Goal: Use online tool/utility: Utilize a website feature to perform a specific function

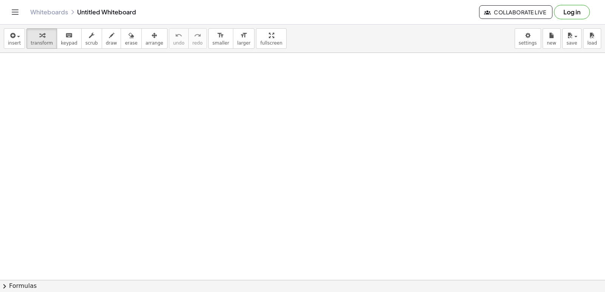
drag, startPoint x: 135, startPoint y: 145, endPoint x: 143, endPoint y: 152, distance: 10.8
drag, startPoint x: 143, startPoint y: 152, endPoint x: 155, endPoint y: 165, distance: 17.4
drag, startPoint x: 155, startPoint y: 165, endPoint x: 144, endPoint y: 211, distance: 47.3
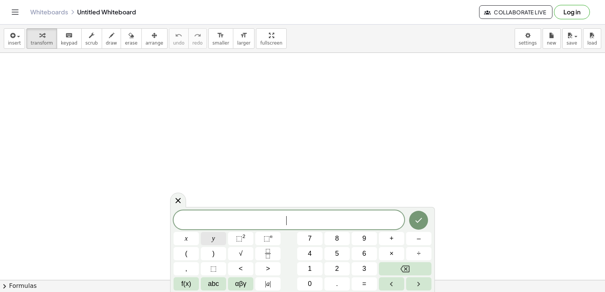
click at [205, 243] on button "y" at bounding box center [213, 238] width 25 height 13
click at [394, 242] on button "+" at bounding box center [391, 238] width 25 height 13
click at [374, 283] on button "=" at bounding box center [363, 283] width 25 height 13
click at [318, 267] on button "1" at bounding box center [309, 268] width 25 height 13
click at [317, 278] on button "0" at bounding box center [309, 283] width 25 height 13
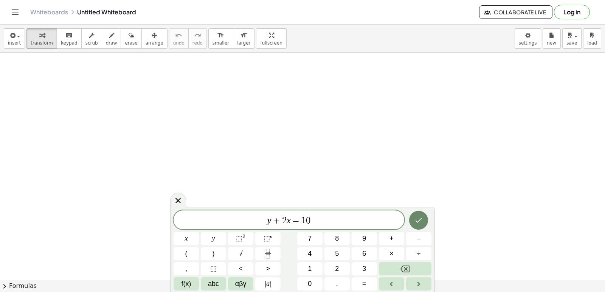
click at [414, 222] on icon "Done" at bounding box center [418, 220] width 9 height 9
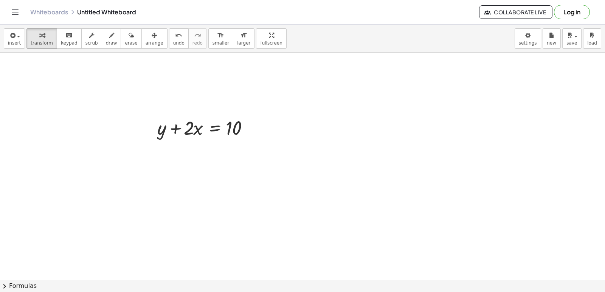
scroll to position [121, 0]
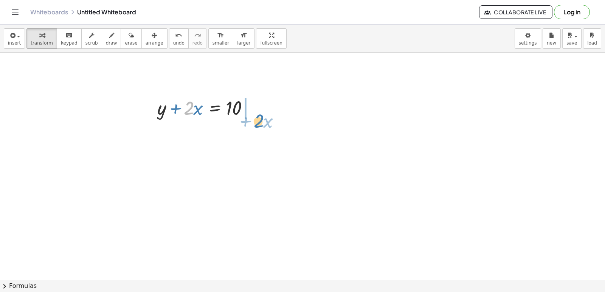
drag, startPoint x: 187, startPoint y: 107, endPoint x: 257, endPoint y: 118, distance: 70.9
click at [257, 118] on div at bounding box center [207, 107] width 108 height 26
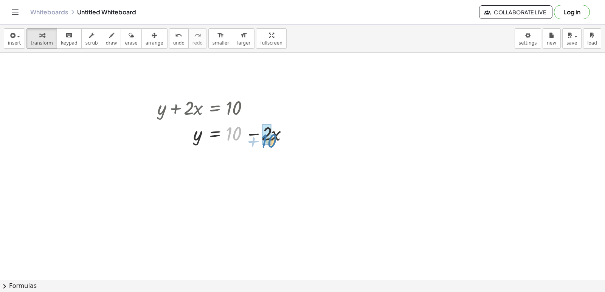
drag, startPoint x: 231, startPoint y: 133, endPoint x: 266, endPoint y: 141, distance: 35.9
drag, startPoint x: 233, startPoint y: 159, endPoint x: 275, endPoint y: 156, distance: 41.7
click at [275, 156] on div at bounding box center [226, 158] width 147 height 29
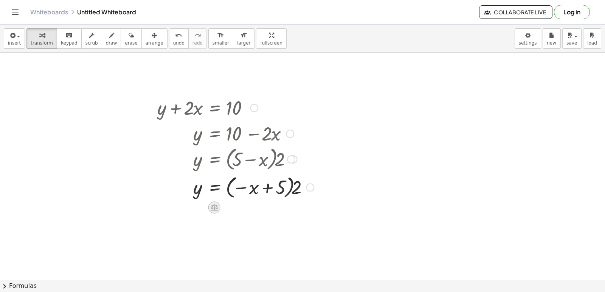
click at [215, 210] on icon at bounding box center [214, 207] width 7 height 6
click at [199, 209] on span "−" at bounding box center [199, 207] width 5 height 11
click at [199, 209] on div at bounding box center [302, 203] width 605 height 543
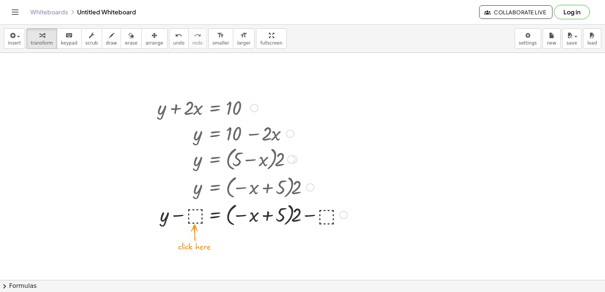
click at [195, 210] on div at bounding box center [251, 215] width 197 height 28
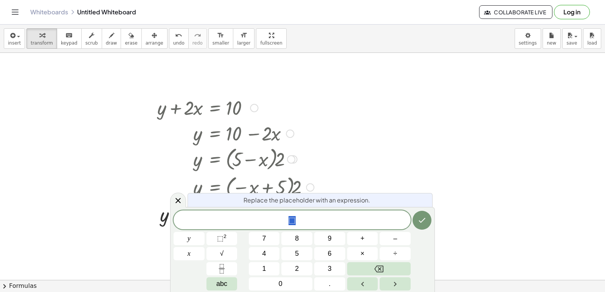
click at [126, 199] on div at bounding box center [302, 203] width 605 height 543
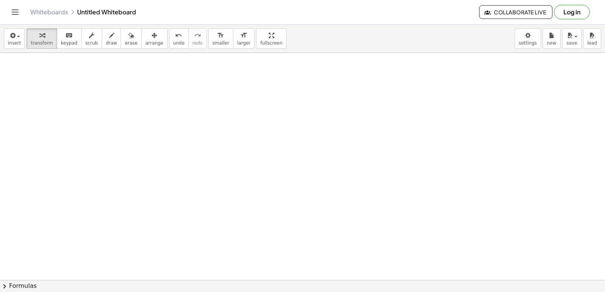
scroll to position [320, 0]
click at [233, 261] on div at bounding box center [302, 72] width 605 height 681
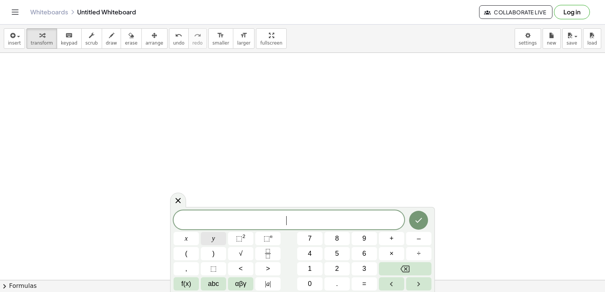
click at [220, 234] on button "y" at bounding box center [213, 238] width 25 height 13
click at [383, 237] on button "+" at bounding box center [391, 238] width 25 height 13
click at [335, 266] on span "2" at bounding box center [337, 269] width 4 height 10
click at [187, 236] on span "x" at bounding box center [186, 238] width 3 height 10
click at [363, 278] on button "=" at bounding box center [363, 283] width 25 height 13
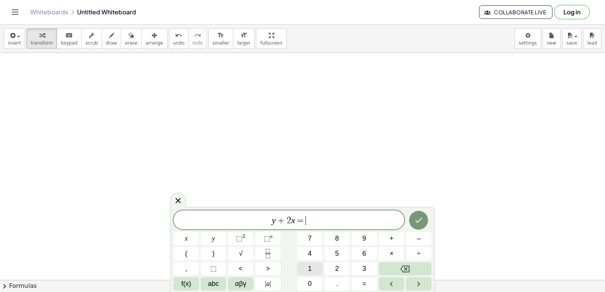
click at [309, 266] on span "1" at bounding box center [310, 269] width 4 height 10
click at [311, 279] on span "0" at bounding box center [310, 284] width 4 height 10
click at [419, 222] on icon "Done" at bounding box center [418, 220] width 9 height 9
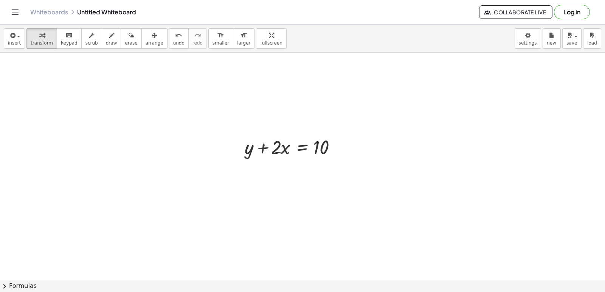
scroll to position [454, 0]
drag, startPoint x: 281, startPoint y: 142, endPoint x: 350, endPoint y: 140, distance: 69.2
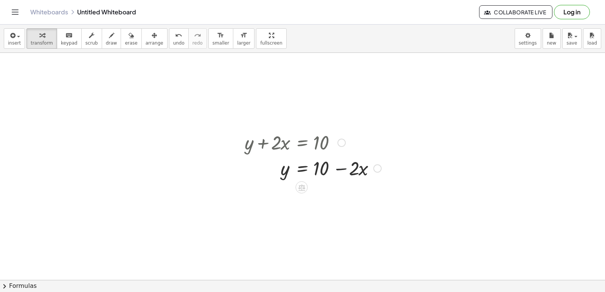
click at [341, 171] on div at bounding box center [313, 168] width 144 height 26
click at [340, 164] on div at bounding box center [313, 168] width 144 height 26
click at [339, 165] on div at bounding box center [313, 168] width 144 height 26
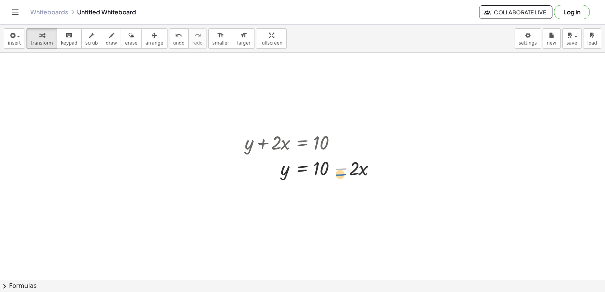
click at [342, 172] on div at bounding box center [313, 168] width 144 height 26
click at [344, 169] on div at bounding box center [313, 168] width 144 height 26
click at [598, 274] on div at bounding box center [302, 53] width 605 height 908
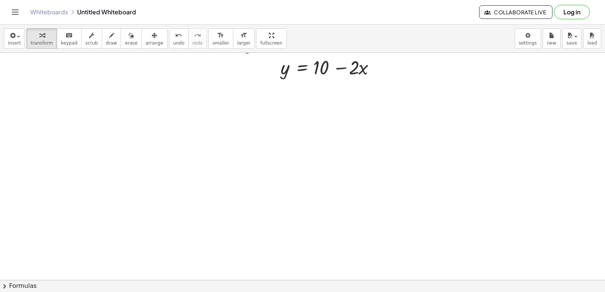
scroll to position [570, 0]
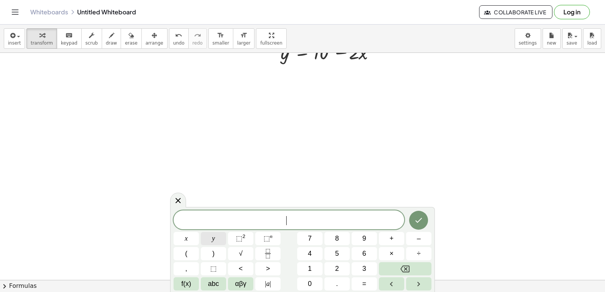
click at [218, 234] on button "y" at bounding box center [213, 238] width 25 height 13
click at [422, 238] on button "–" at bounding box center [418, 238] width 25 height 13
click at [329, 252] on button "5" at bounding box center [336, 253] width 25 height 13
click at [370, 285] on button "=" at bounding box center [363, 283] width 25 height 13
click at [423, 241] on button "–" at bounding box center [418, 238] width 25 height 13
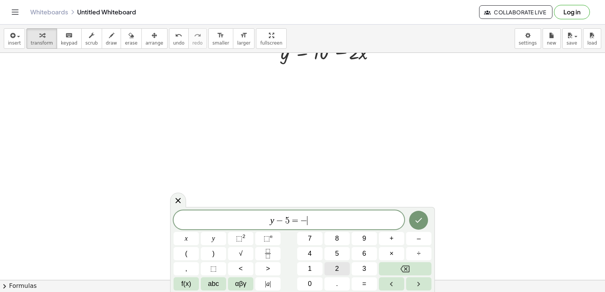
click at [343, 271] on button "2" at bounding box center [336, 268] width 25 height 13
click at [417, 217] on icon "Done" at bounding box center [418, 220] width 9 height 9
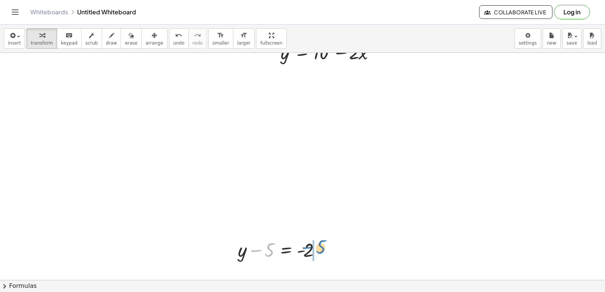
drag, startPoint x: 272, startPoint y: 252, endPoint x: 339, endPoint y: 258, distance: 67.2
click at [327, 250] on div at bounding box center [311, 249] width 103 height 25
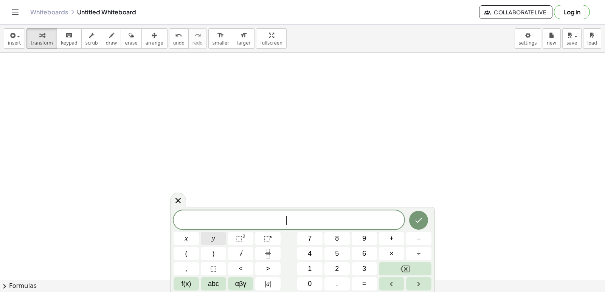
click at [213, 235] on span "y" at bounding box center [213, 238] width 3 height 10
click at [394, 241] on button "+" at bounding box center [391, 238] width 25 height 13
click at [373, 268] on button "3" at bounding box center [363, 268] width 25 height 13
click at [195, 241] on button "x" at bounding box center [185, 238] width 25 height 13
click at [362, 289] on button "=" at bounding box center [363, 283] width 25 height 13
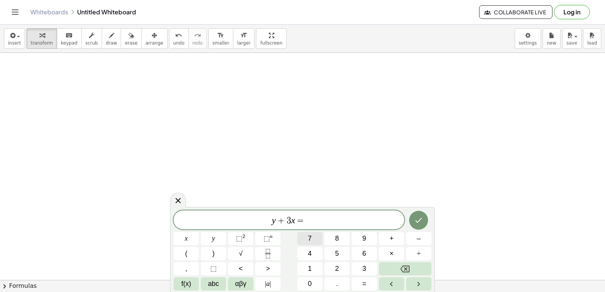
click at [315, 242] on button "7" at bounding box center [309, 238] width 25 height 13
click at [419, 219] on icon "Done" at bounding box center [418, 220] width 9 height 9
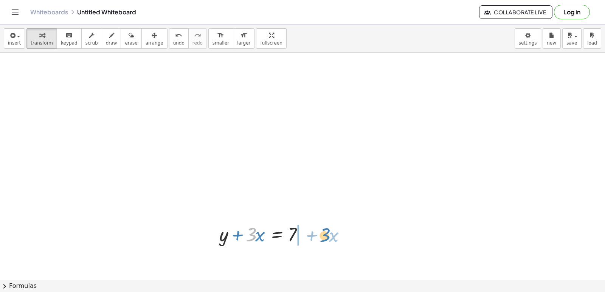
drag, startPoint x: 246, startPoint y: 232, endPoint x: 319, endPoint y: 232, distance: 72.5
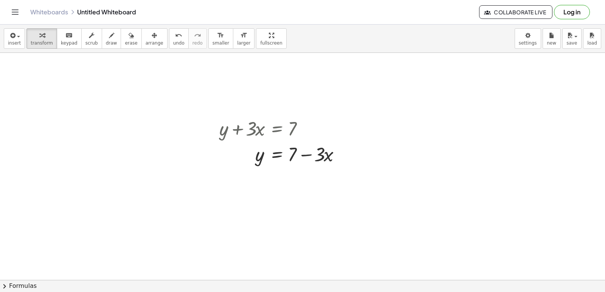
scroll to position [2392, 0]
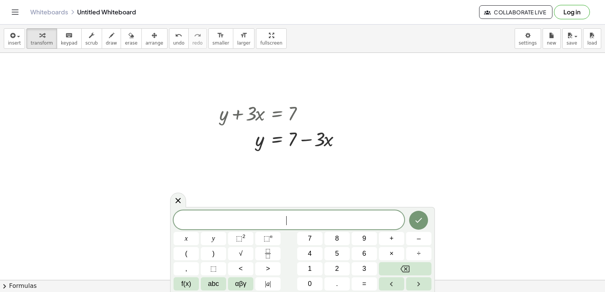
click at [361, 264] on button "3" at bounding box center [363, 268] width 25 height 13
click at [221, 237] on button "y" at bounding box center [213, 238] width 25 height 13
click at [392, 241] on span "+" at bounding box center [391, 238] width 4 height 10
click at [334, 264] on button "2" at bounding box center [336, 268] width 25 height 13
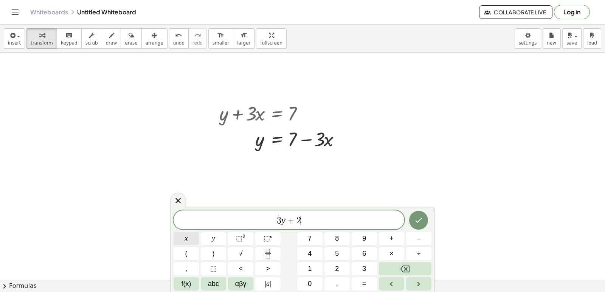
click at [190, 239] on button "x" at bounding box center [185, 238] width 25 height 13
click at [362, 282] on button "=" at bounding box center [363, 283] width 25 height 13
click at [309, 264] on span "1" at bounding box center [310, 269] width 4 height 10
click at [309, 279] on button "0" at bounding box center [309, 283] width 25 height 13
click at [421, 227] on button "Done" at bounding box center [418, 220] width 19 height 19
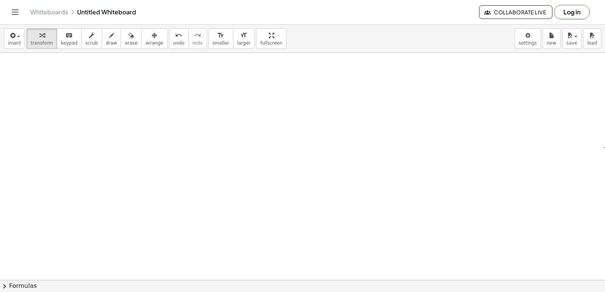
scroll to position [2541, 0]
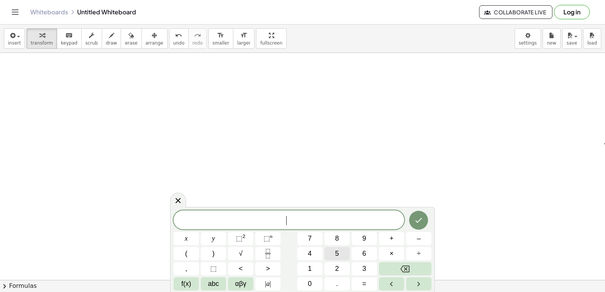
click at [341, 256] on button "5" at bounding box center [336, 253] width 25 height 13
click at [223, 233] on button "y" at bounding box center [213, 238] width 25 height 13
click at [411, 239] on button "–" at bounding box center [418, 238] width 25 height 13
click at [341, 249] on button "5" at bounding box center [336, 253] width 25 height 13
click at [189, 236] on button "x" at bounding box center [185, 238] width 25 height 13
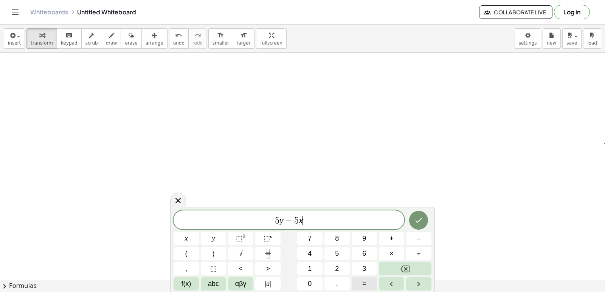
click at [363, 281] on span "=" at bounding box center [364, 284] width 4 height 10
click at [422, 238] on button "–" at bounding box center [418, 238] width 25 height 13
click at [342, 264] on button "2" at bounding box center [336, 268] width 25 height 13
click at [307, 285] on button "0" at bounding box center [309, 283] width 25 height 13
click at [419, 217] on icon "Done" at bounding box center [418, 220] width 9 height 9
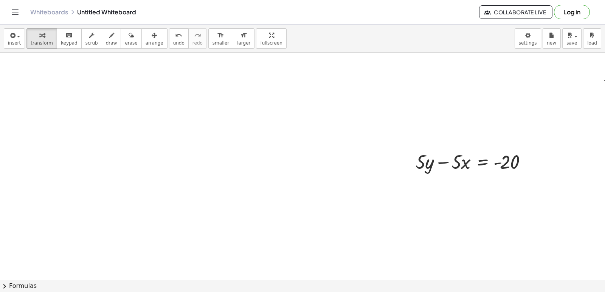
scroll to position [2617, 0]
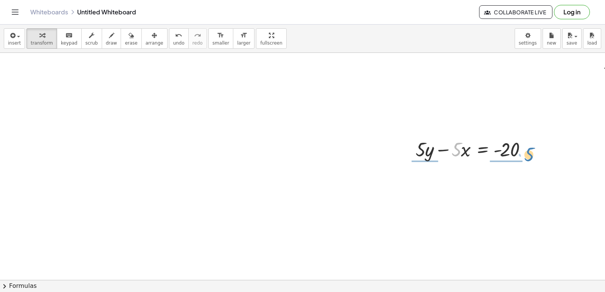
drag, startPoint x: 459, startPoint y: 143, endPoint x: 532, endPoint y: 148, distance: 72.7
click at [532, 148] on div at bounding box center [473, 149] width 124 height 26
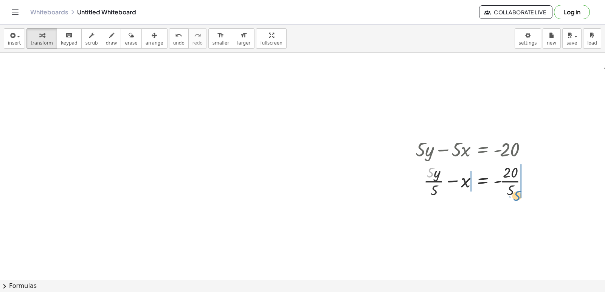
drag, startPoint x: 430, startPoint y: 175, endPoint x: 518, endPoint y: 199, distance: 91.2
click at [518, 199] on div at bounding box center [473, 181] width 125 height 38
drag, startPoint x: 532, startPoint y: 193, endPoint x: 423, endPoint y: 192, distance: 109.2
click at [423, 192] on div at bounding box center [483, 181] width 145 height 38
drag, startPoint x: 418, startPoint y: 182, endPoint x: 445, endPoint y: 170, distance: 30.1
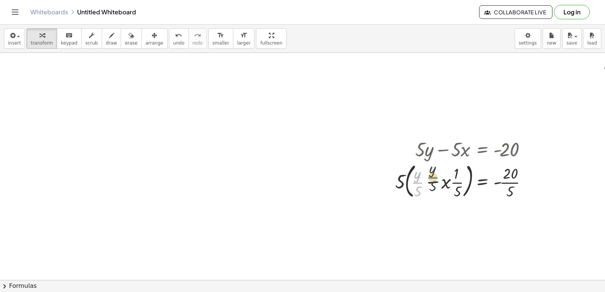
click at [445, 170] on div at bounding box center [463, 180] width 145 height 41
click at [128, 39] on icon "button" at bounding box center [130, 35] width 5 height 9
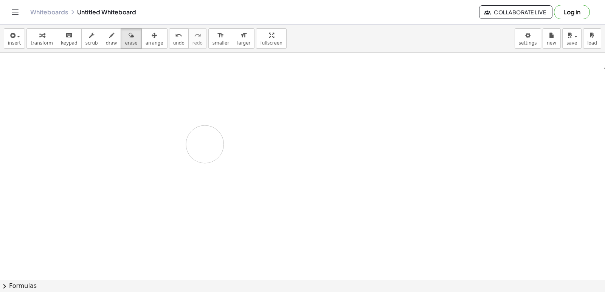
drag, startPoint x: 425, startPoint y: 153, endPoint x: 429, endPoint y: 162, distance: 10.2
drag, startPoint x: 404, startPoint y: 165, endPoint x: 75, endPoint y: 132, distance: 330.7
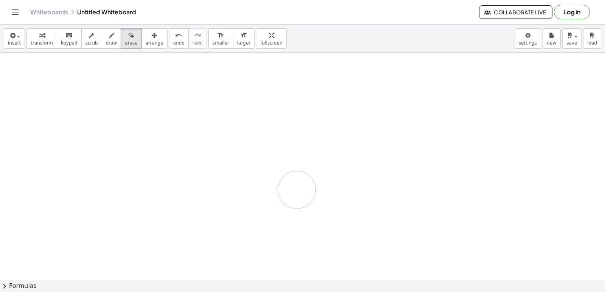
click at [125, 40] on span "erase" at bounding box center [131, 42] width 12 height 5
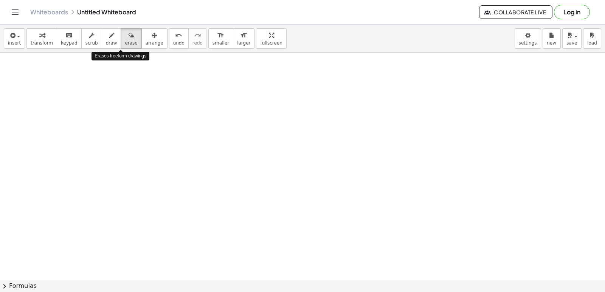
drag, startPoint x: 119, startPoint y: 40, endPoint x: 139, endPoint y: 51, distance: 22.6
click at [125, 41] on span "erase" at bounding box center [131, 42] width 12 height 5
drag, startPoint x: 173, startPoint y: 124, endPoint x: 175, endPoint y: 132, distance: 8.3
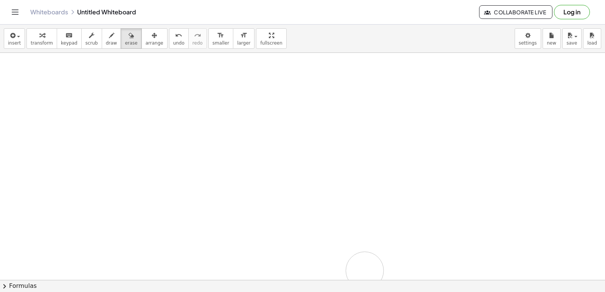
drag, startPoint x: 381, startPoint y: 221, endPoint x: 317, endPoint y: 179, distance: 77.0
drag, startPoint x: 317, startPoint y: 179, endPoint x: 323, endPoint y: 173, distance: 8.6
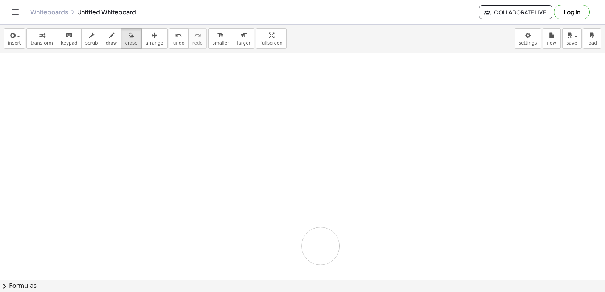
drag, startPoint x: 323, startPoint y: 173, endPoint x: 315, endPoint y: 241, distance: 68.4
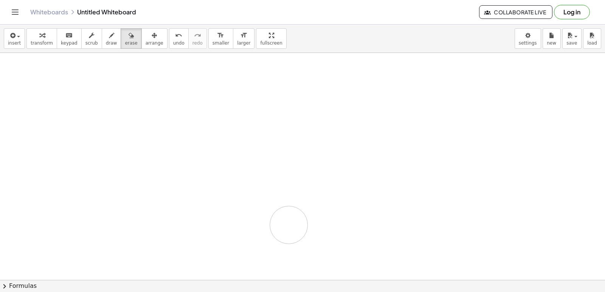
drag, startPoint x: 192, startPoint y: 209, endPoint x: 67, endPoint y: 68, distance: 187.9
drag, startPoint x: 67, startPoint y: 68, endPoint x: 388, endPoint y: 238, distance: 362.7
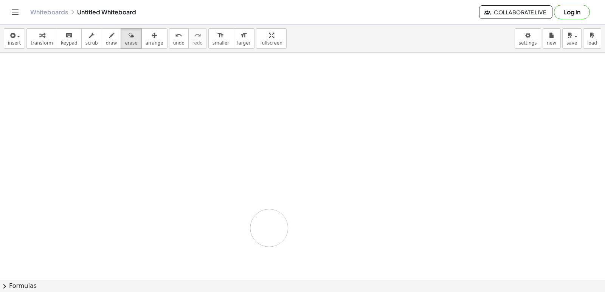
click at [125, 37] on div "button" at bounding box center [131, 35] width 12 height 9
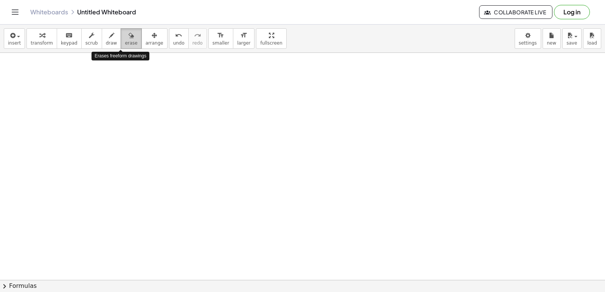
click at [128, 37] on icon "button" at bounding box center [130, 35] width 5 height 9
click at [128, 40] on icon "button" at bounding box center [130, 35] width 5 height 9
drag, startPoint x: 119, startPoint y: 40, endPoint x: 118, endPoint y: 34, distance: 6.2
click at [128, 34] on icon "button" at bounding box center [130, 35] width 5 height 9
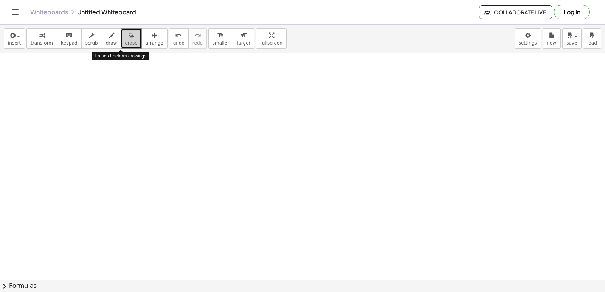
click at [128, 34] on icon "button" at bounding box center [130, 35] width 5 height 9
click at [34, 34] on div "button" at bounding box center [42, 35] width 22 height 9
drag, startPoint x: 262, startPoint y: 224, endPoint x: 195, endPoint y: 162, distance: 90.9
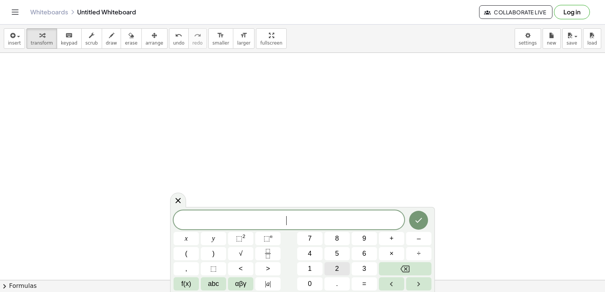
click at [336, 269] on span "2" at bounding box center [337, 269] width 4 height 10
click at [207, 239] on button "y" at bounding box center [213, 238] width 25 height 13
click at [393, 240] on button "+" at bounding box center [391, 238] width 25 height 13
click at [181, 240] on button "x" at bounding box center [185, 238] width 25 height 13
click at [371, 283] on button "=" at bounding box center [363, 283] width 25 height 13
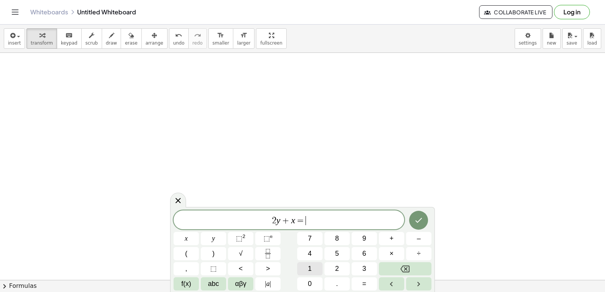
click at [307, 267] on button "1" at bounding box center [309, 268] width 25 height 13
click at [308, 282] on span "0" at bounding box center [310, 284] width 4 height 10
click at [416, 215] on button "Done" at bounding box center [418, 220] width 19 height 19
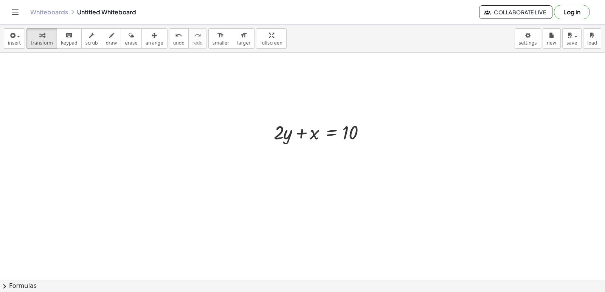
scroll to position [3071, 0]
drag, startPoint x: 266, startPoint y: 127, endPoint x: 271, endPoint y: 136, distance: 10.5
click at [271, 136] on div at bounding box center [273, 133] width 11 height 29
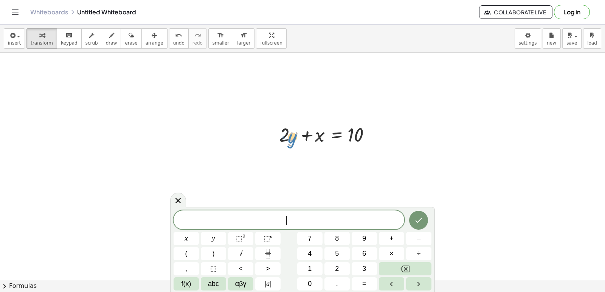
click at [289, 138] on div at bounding box center [329, 134] width 108 height 26
drag, startPoint x: 281, startPoint y: 136, endPoint x: 383, endPoint y: 138, distance: 101.3
click at [383, 138] on div at bounding box center [329, 134] width 108 height 26
click at [338, 253] on span "5" at bounding box center [337, 254] width 4 height 10
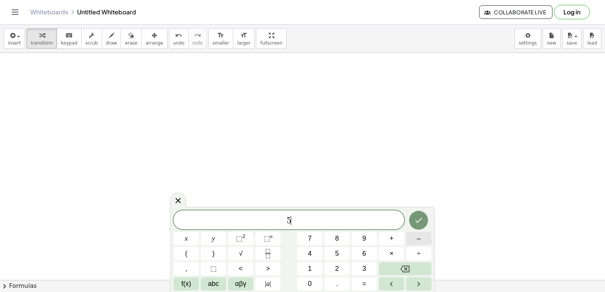
click at [430, 236] on button "–" at bounding box center [418, 238] width 25 height 13
click at [413, 264] on button "Backspace" at bounding box center [405, 268] width 53 height 13
click at [427, 234] on button "–" at bounding box center [418, 238] width 25 height 13
click at [340, 253] on button "5" at bounding box center [336, 253] width 25 height 13
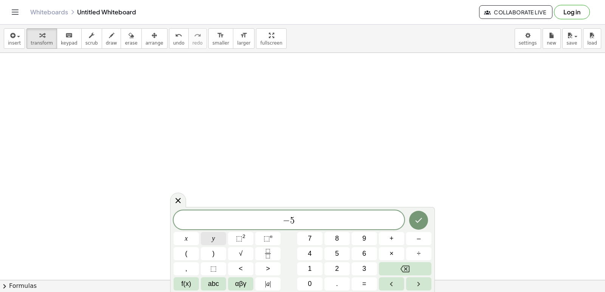
click at [207, 233] on button "y" at bounding box center [213, 238] width 25 height 13
click at [396, 242] on button "+" at bounding box center [391, 238] width 25 height 13
click at [191, 233] on button "x" at bounding box center [185, 238] width 25 height 13
click at [365, 281] on span "=" at bounding box center [364, 284] width 4 height 10
click at [347, 268] on button "2" at bounding box center [336, 268] width 25 height 13
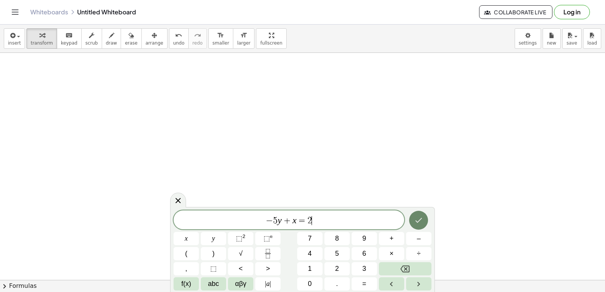
click at [419, 219] on icon "Done" at bounding box center [418, 220] width 9 height 9
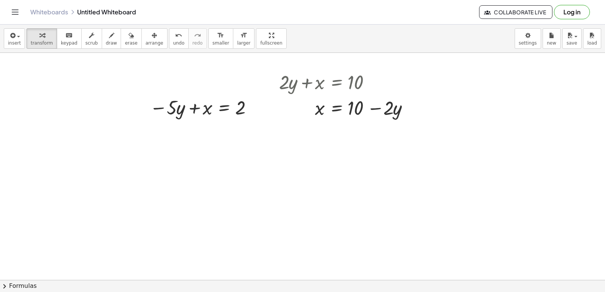
scroll to position [3071, 0]
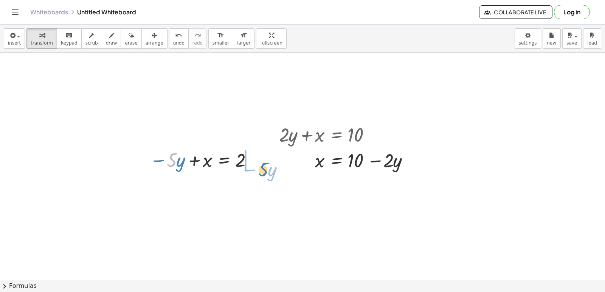
drag, startPoint x: 168, startPoint y: 164, endPoint x: 260, endPoint y: 175, distance: 92.0
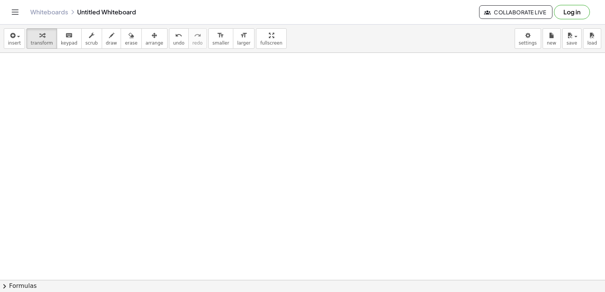
scroll to position [3260, 0]
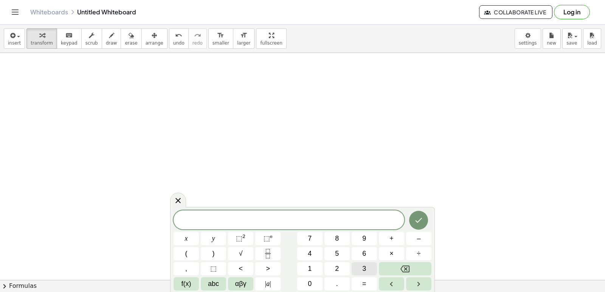
click at [365, 263] on button "3" at bounding box center [363, 268] width 25 height 13
click at [212, 238] on span "y" at bounding box center [213, 238] width 3 height 10
click at [390, 234] on span "+" at bounding box center [391, 238] width 4 height 10
click at [185, 235] on span "x" at bounding box center [186, 238] width 3 height 10
click at [369, 282] on button "=" at bounding box center [363, 283] width 25 height 13
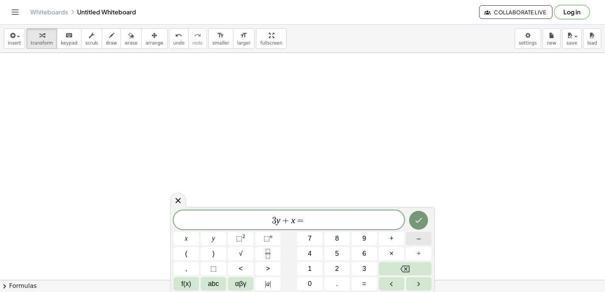
click at [414, 236] on button "–" at bounding box center [418, 238] width 25 height 13
click at [305, 269] on button "1" at bounding box center [309, 268] width 25 height 13
click at [333, 261] on div "* 3 y + x = − 1 ​ x y ⬚ 2 ⬚ n 7 8 9 + – ( ) √ 4 5 6 × ÷ , ⬚ < > 1 2 3 f(x) abc …" at bounding box center [302, 250] width 258 height 80
click at [333, 264] on button "2" at bounding box center [336, 268] width 25 height 13
click at [412, 220] on button "Done" at bounding box center [418, 220] width 19 height 19
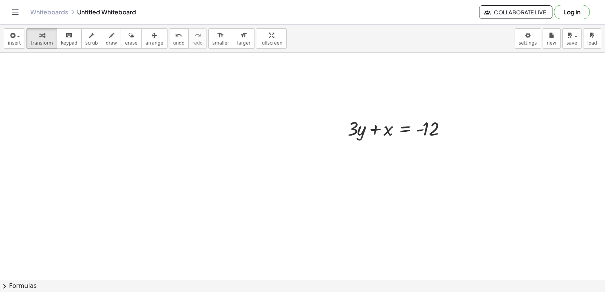
scroll to position [3336, 0]
drag, startPoint x: 353, startPoint y: 129, endPoint x: 465, endPoint y: 128, distance: 111.8
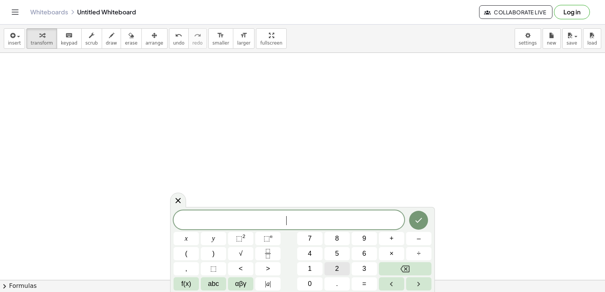
click at [339, 266] on button "2" at bounding box center [336, 268] width 25 height 13
click at [221, 238] on button "y" at bounding box center [213, 238] width 25 height 13
click at [400, 239] on button "+" at bounding box center [391, 238] width 25 height 13
click at [187, 237] on span "x" at bounding box center [186, 238] width 3 height 10
click at [421, 222] on icon "Done" at bounding box center [418, 220] width 9 height 9
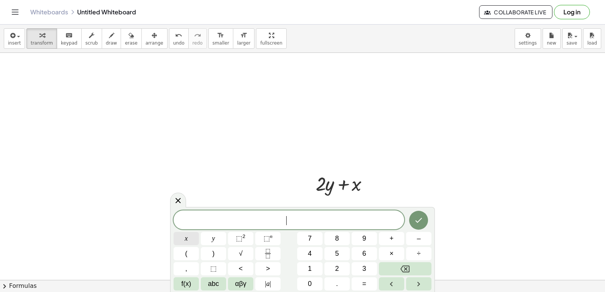
click at [180, 238] on button "x" at bounding box center [185, 238] width 25 height 13
click at [365, 285] on span "=" at bounding box center [364, 284] width 4 height 10
click at [339, 251] on button "5" at bounding box center [336, 253] width 25 height 13
click at [418, 221] on icon "Done" at bounding box center [418, 220] width 7 height 5
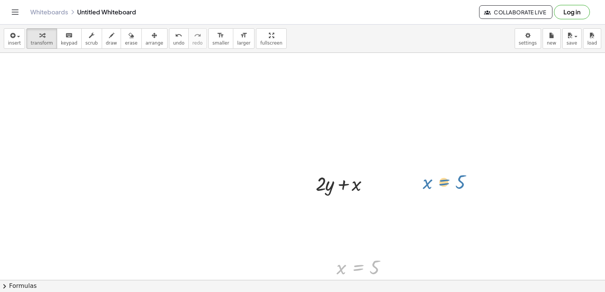
drag, startPoint x: 347, startPoint y: 267, endPoint x: 433, endPoint y: 182, distance: 120.8
drag, startPoint x: 363, startPoint y: 264, endPoint x: 428, endPoint y: 191, distance: 97.7
click at [145, 43] on span "arrange" at bounding box center [154, 42] width 18 height 5
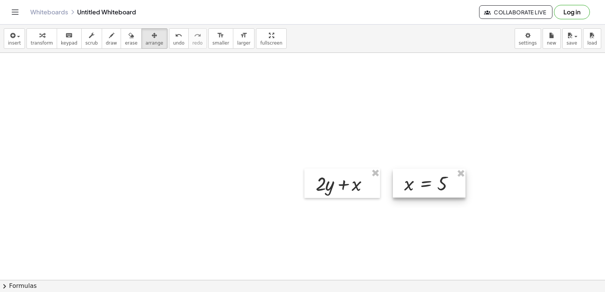
drag, startPoint x: 362, startPoint y: 263, endPoint x: 429, endPoint y: 179, distance: 107.5
click at [429, 179] on div at bounding box center [429, 183] width 73 height 29
click at [145, 42] on span "arrange" at bounding box center [154, 42] width 18 height 5
click at [145, 46] on span "arrange" at bounding box center [154, 42] width 18 height 5
click at [45, 46] on span "transform" at bounding box center [42, 42] width 22 height 5
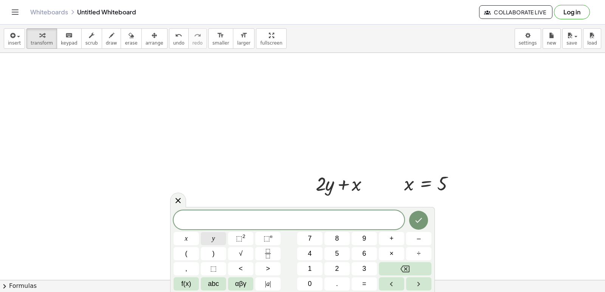
click at [210, 234] on button "y" at bounding box center [213, 238] width 25 height 13
click at [360, 282] on button "=" at bounding box center [363, 283] width 25 height 13
click at [361, 265] on button "3" at bounding box center [363, 268] width 25 height 13
click at [413, 218] on button "Done" at bounding box center [418, 220] width 19 height 19
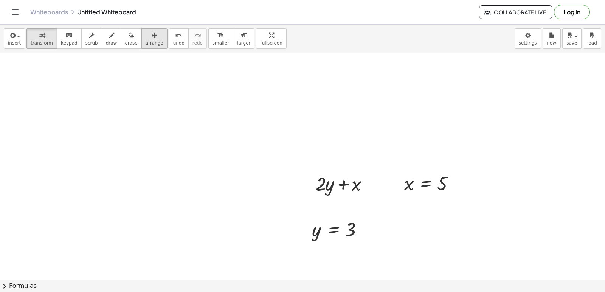
click at [145, 45] on span "arrange" at bounding box center [154, 42] width 18 height 5
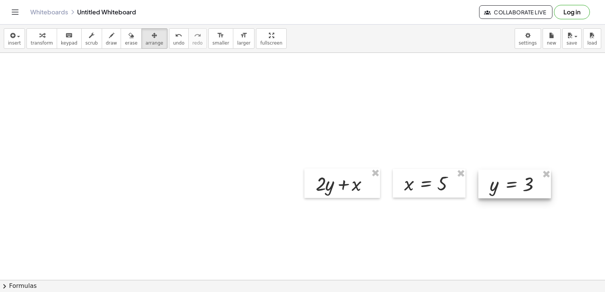
drag, startPoint x: 326, startPoint y: 231, endPoint x: 503, endPoint y: 186, distance: 182.9
click at [503, 186] on div at bounding box center [514, 184] width 73 height 29
click at [42, 32] on div "button" at bounding box center [42, 35] width 22 height 9
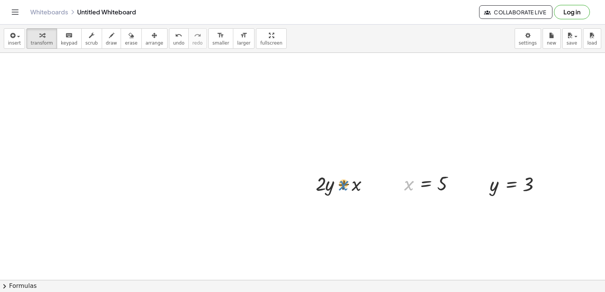
drag, startPoint x: 407, startPoint y: 186, endPoint x: 356, endPoint y: 191, distance: 50.9
drag, startPoint x: 404, startPoint y: 181, endPoint x: 353, endPoint y: 183, distance: 51.0
drag, startPoint x: 493, startPoint y: 186, endPoint x: 326, endPoint y: 207, distance: 168.2
drag, startPoint x: 320, startPoint y: 211, endPoint x: 330, endPoint y: 208, distance: 9.9
drag, startPoint x: 329, startPoint y: 235, endPoint x: 361, endPoint y: 240, distance: 32.1
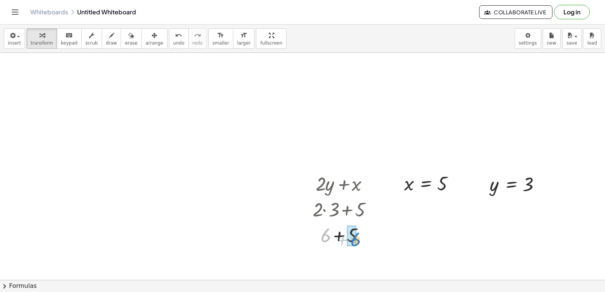
click at [361, 240] on div at bounding box center [345, 235] width 73 height 26
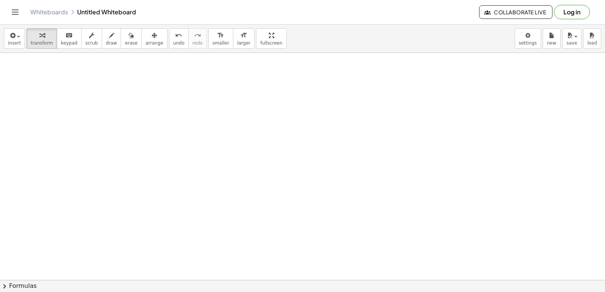
scroll to position [3866, 0]
drag, startPoint x: 287, startPoint y: 275, endPoint x: 285, endPoint y: 302, distance: 26.5
click at [285, 292] on html "Graspable Math Activities Get Started Activity Bank Assigned Work Classes White…" at bounding box center [302, 146] width 605 height 292
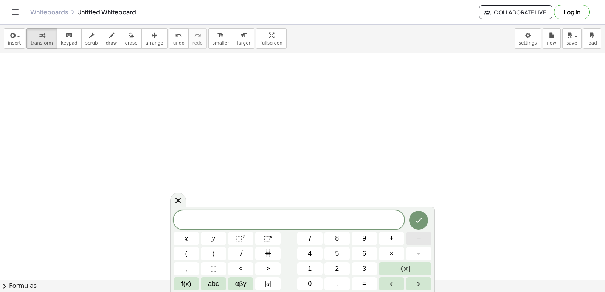
click at [416, 240] on button "–" at bounding box center [418, 238] width 25 height 13
click at [339, 268] on button "2" at bounding box center [336, 268] width 25 height 13
click at [209, 239] on button "y" at bounding box center [213, 238] width 25 height 13
click at [394, 235] on button "+" at bounding box center [391, 238] width 25 height 13
click at [314, 236] on button "7" at bounding box center [309, 238] width 25 height 13
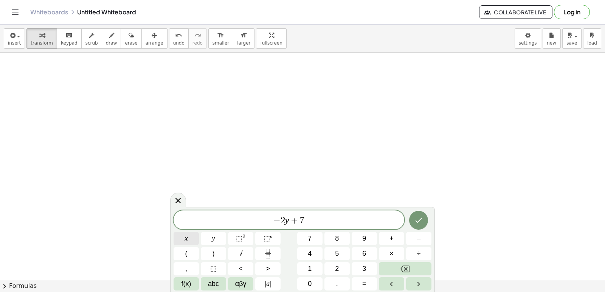
click at [192, 234] on button "x" at bounding box center [185, 238] width 25 height 13
click at [414, 219] on icon "Done" at bounding box center [418, 220] width 9 height 9
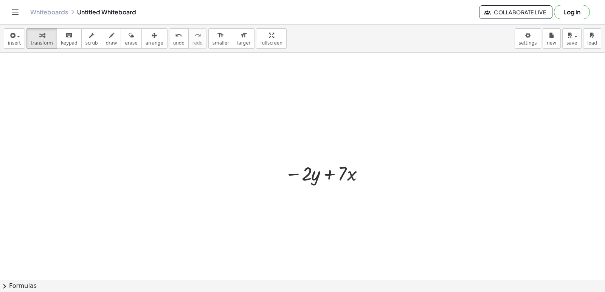
scroll to position [3979, 0]
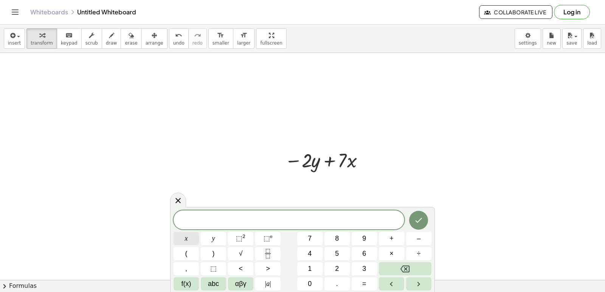
click at [185, 238] on span "x" at bounding box center [186, 238] width 3 height 10
click at [363, 288] on span "=" at bounding box center [364, 284] width 4 height 10
click at [417, 235] on span "–" at bounding box center [418, 238] width 4 height 10
click at [331, 268] on button "2" at bounding box center [336, 268] width 25 height 13
click at [419, 222] on icon "Done" at bounding box center [418, 220] width 9 height 9
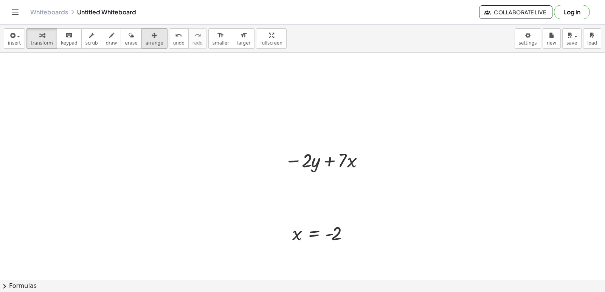
click at [145, 44] on span "arrange" at bounding box center [154, 42] width 18 height 5
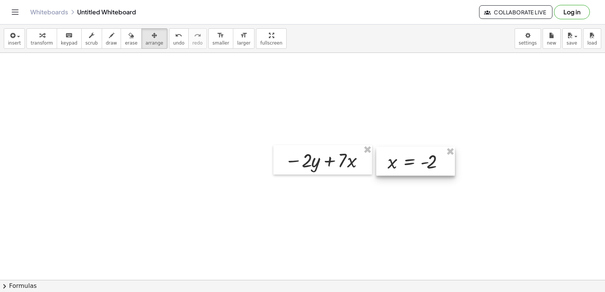
drag, startPoint x: 330, startPoint y: 241, endPoint x: 425, endPoint y: 170, distance: 119.2
click at [425, 170] on div at bounding box center [415, 161] width 79 height 29
click at [42, 37] on div "button" at bounding box center [42, 35] width 22 height 9
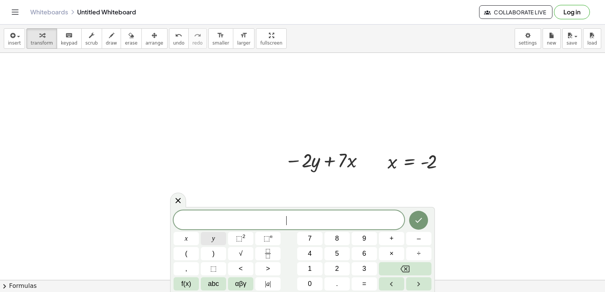
click at [208, 233] on button "y" at bounding box center [213, 238] width 25 height 13
click at [369, 281] on button "=" at bounding box center [363, 283] width 25 height 13
click at [357, 251] on button "6" at bounding box center [363, 253] width 25 height 13
click at [414, 223] on icon "Done" at bounding box center [418, 220] width 9 height 9
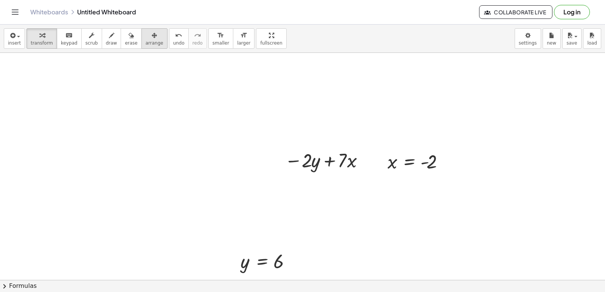
click at [145, 44] on span "arrange" at bounding box center [154, 42] width 18 height 5
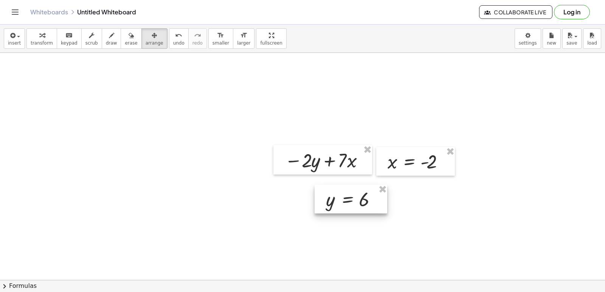
drag, startPoint x: 283, startPoint y: 255, endPoint x: 363, endPoint y: 198, distance: 98.6
click at [368, 194] on div at bounding box center [350, 199] width 73 height 29
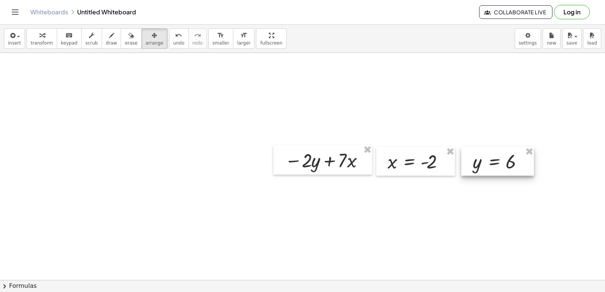
drag, startPoint x: 362, startPoint y: 193, endPoint x: 509, endPoint y: 154, distance: 151.2
click at [509, 154] on div at bounding box center [497, 161] width 73 height 29
click at [49, 46] on button "transform" at bounding box center [41, 38] width 31 height 20
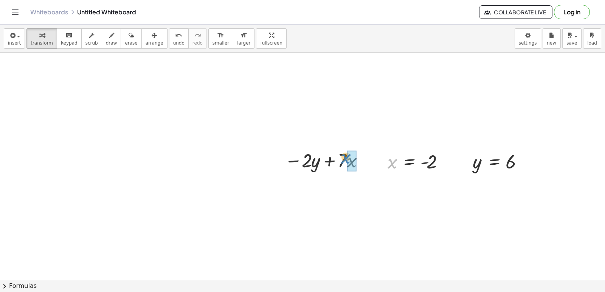
drag, startPoint x: 389, startPoint y: 162, endPoint x: 343, endPoint y: 157, distance: 46.7
drag, startPoint x: 476, startPoint y: 158, endPoint x: 316, endPoint y: 159, distance: 160.2
drag, startPoint x: 478, startPoint y: 161, endPoint x: 306, endPoint y: 164, distance: 172.3
drag, startPoint x: 299, startPoint y: 156, endPoint x: 309, endPoint y: 159, distance: 10.5
drag, startPoint x: 338, startPoint y: 162, endPoint x: 351, endPoint y: 164, distance: 13.0
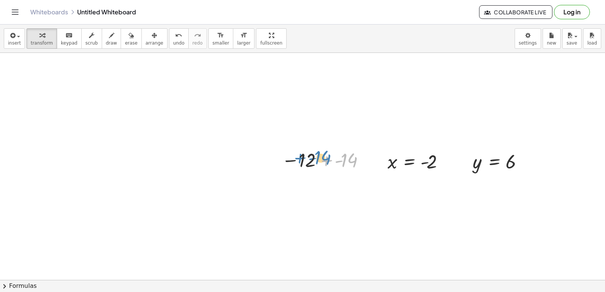
drag, startPoint x: 350, startPoint y: 164, endPoint x: 320, endPoint y: 162, distance: 30.0
click at [320, 162] on div at bounding box center [326, 159] width 96 height 25
drag, startPoint x: 246, startPoint y: 187, endPoint x: 232, endPoint y: 193, distance: 14.9
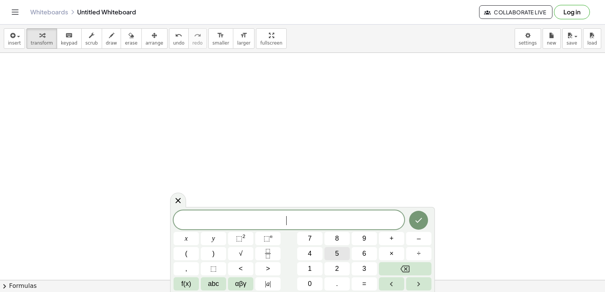
click at [343, 253] on button "5" at bounding box center [336, 253] width 25 height 13
click at [202, 240] on button "y" at bounding box center [213, 238] width 25 height 13
click at [394, 232] on button "+" at bounding box center [391, 238] width 25 height 13
click at [182, 232] on button "x" at bounding box center [185, 238] width 25 height 13
click at [417, 222] on icon "Done" at bounding box center [418, 220] width 7 height 5
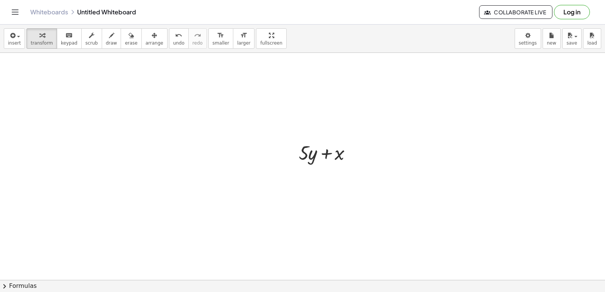
scroll to position [5077, 0]
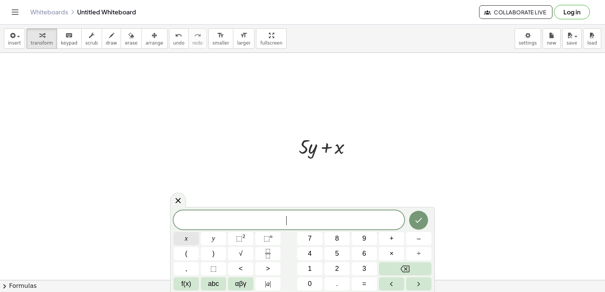
click at [183, 239] on button "x" at bounding box center [185, 238] width 25 height 13
click at [366, 280] on span "=" at bounding box center [364, 284] width 4 height 10
click at [313, 238] on button "7" at bounding box center [309, 238] width 25 height 13
click at [410, 220] on button "Done" at bounding box center [418, 220] width 19 height 19
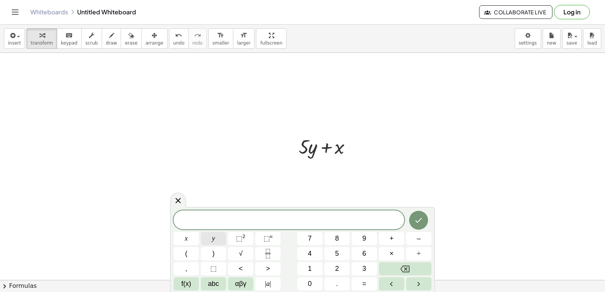
click at [213, 238] on span "y" at bounding box center [213, 238] width 3 height 10
click at [368, 280] on button "=" at bounding box center [363, 283] width 25 height 13
click at [413, 236] on button "–" at bounding box center [418, 238] width 25 height 13
click at [362, 266] on button "3" at bounding box center [363, 268] width 25 height 13
click at [419, 220] on icon "Done" at bounding box center [418, 220] width 9 height 9
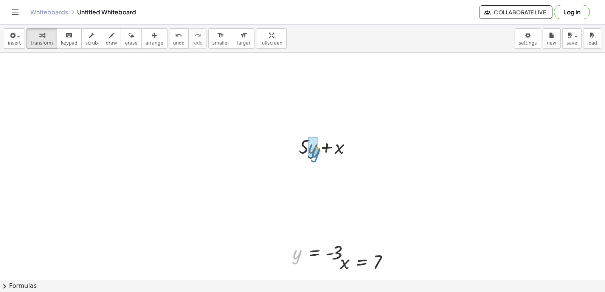
drag, startPoint x: 299, startPoint y: 246, endPoint x: 317, endPoint y: 149, distance: 98.8
drag, startPoint x: 343, startPoint y: 266, endPoint x: 340, endPoint y: 259, distance: 7.8
click at [340, 254] on div "y = - 3" at bounding box center [320, 252] width 79 height 29
drag, startPoint x: 345, startPoint y: 263, endPoint x: 341, endPoint y: 265, distance: 4.9
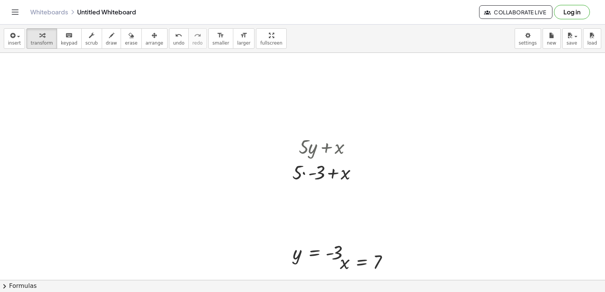
drag, startPoint x: 341, startPoint y: 265, endPoint x: 354, endPoint y: 258, distance: 15.2
click at [357, 241] on div "y = - 3" at bounding box center [320, 252] width 79 height 29
drag, startPoint x: 347, startPoint y: 268, endPoint x: 352, endPoint y: 181, distance: 86.7
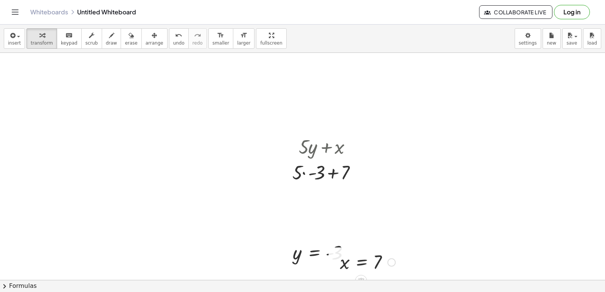
click at [304, 173] on div at bounding box center [327, 172] width 79 height 26
click at [324, 196] on div at bounding box center [327, 198] width 79 height 26
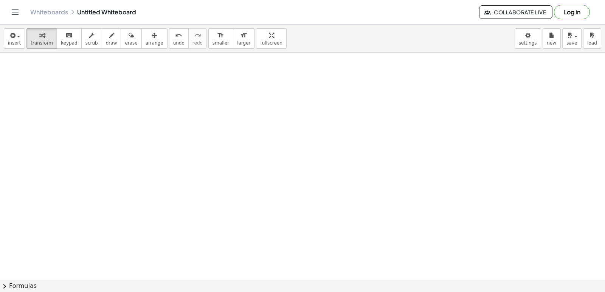
scroll to position [5455, 0]
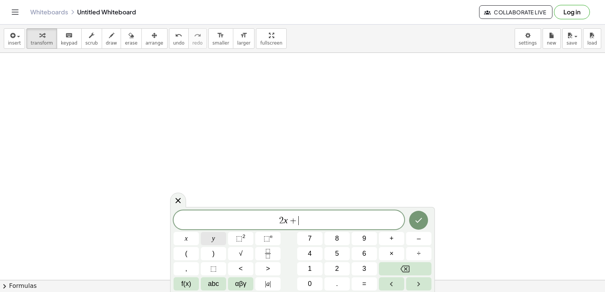
click at [203, 236] on button "y" at bounding box center [213, 238] width 25 height 13
click at [371, 280] on button "=" at bounding box center [363, 283] width 25 height 13
click at [310, 267] on span "1" at bounding box center [310, 269] width 4 height 10
click at [321, 247] on button "4" at bounding box center [309, 253] width 25 height 13
click at [421, 217] on icon "Done" at bounding box center [418, 220] width 9 height 9
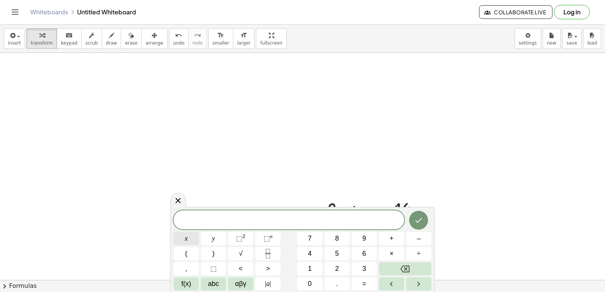
click at [176, 237] on button "x" at bounding box center [185, 238] width 25 height 13
click at [407, 235] on button "–" at bounding box center [418, 238] width 25 height 13
click at [224, 236] on button "y" at bounding box center [213, 238] width 25 height 13
click at [365, 283] on span "=" at bounding box center [364, 284] width 4 height 10
click at [311, 252] on span "4" at bounding box center [310, 254] width 4 height 10
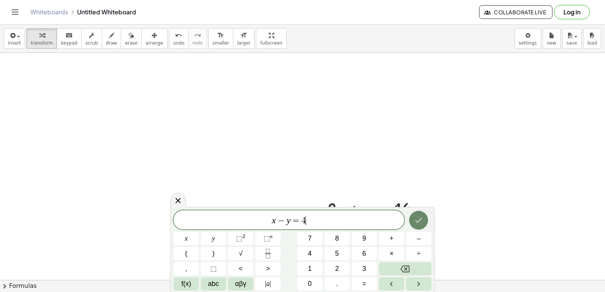
click at [425, 223] on button "Done" at bounding box center [418, 220] width 19 height 19
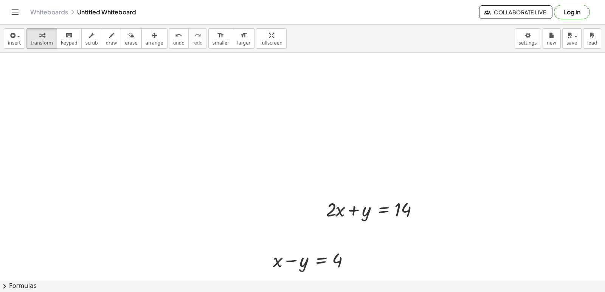
drag, startPoint x: 144, startPoint y: 47, endPoint x: 228, endPoint y: 182, distance: 159.4
click at [144, 46] on button "arrange" at bounding box center [154, 38] width 26 height 20
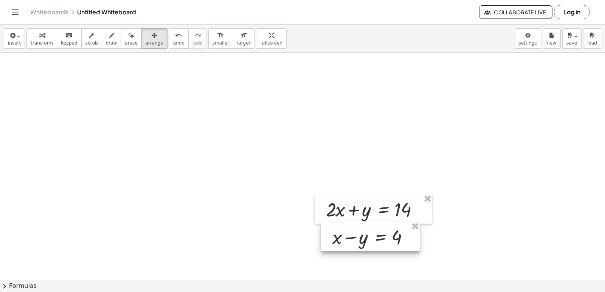
drag, startPoint x: 311, startPoint y: 264, endPoint x: 370, endPoint y: 243, distance: 62.9
click at [370, 242] on div at bounding box center [370, 236] width 99 height 29
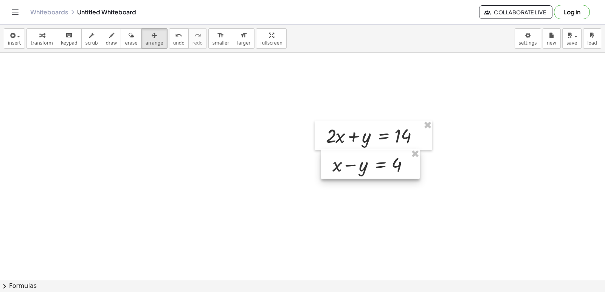
scroll to position [5530, 0]
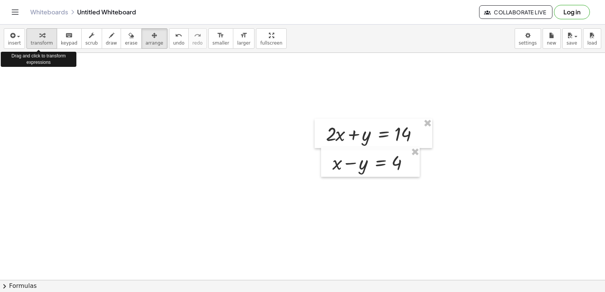
click at [34, 33] on div "button" at bounding box center [42, 35] width 22 height 9
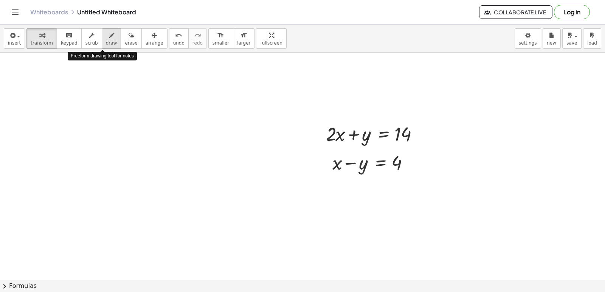
click at [109, 38] on icon "button" at bounding box center [111, 35] width 5 height 9
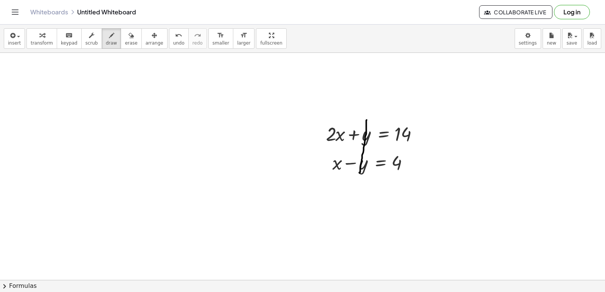
drag, startPoint x: 366, startPoint y: 122, endPoint x: 359, endPoint y: 176, distance: 53.8
click at [44, 42] on span "transform" at bounding box center [42, 42] width 22 height 5
click at [106, 33] on div "button" at bounding box center [111, 35] width 11 height 9
drag, startPoint x: 332, startPoint y: 190, endPoint x: 322, endPoint y: 218, distance: 29.9
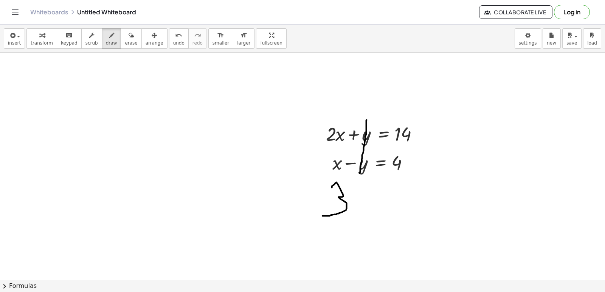
drag, startPoint x: 359, startPoint y: 185, endPoint x: 363, endPoint y: 226, distance: 41.0
drag, startPoint x: 371, startPoint y: 187, endPoint x: 352, endPoint y: 211, distance: 31.0
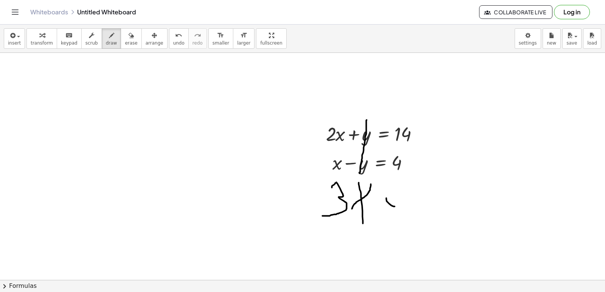
drag, startPoint x: 386, startPoint y: 201, endPoint x: 383, endPoint y: 219, distance: 18.5
drag, startPoint x: 385, startPoint y: 217, endPoint x: 411, endPoint y: 220, distance: 26.2
drag, startPoint x: 428, startPoint y: 209, endPoint x: 419, endPoint y: 187, distance: 23.9
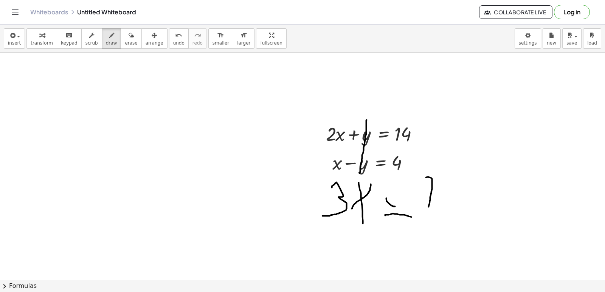
drag, startPoint x: 444, startPoint y: 211, endPoint x: 440, endPoint y: 211, distance: 4.5
drag, startPoint x: 444, startPoint y: 193, endPoint x: 442, endPoint y: 201, distance: 8.5
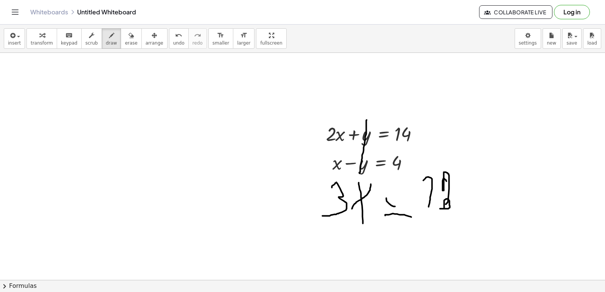
drag, startPoint x: 446, startPoint y: 183, endPoint x: 438, endPoint y: 214, distance: 32.3
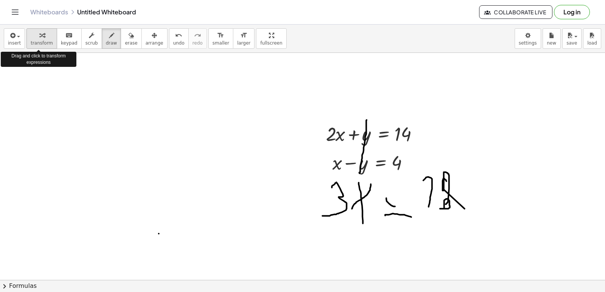
click at [46, 42] on span "transform" at bounding box center [42, 42] width 22 height 5
drag, startPoint x: 199, startPoint y: 246, endPoint x: 201, endPoint y: 241, distance: 5.3
drag, startPoint x: 226, startPoint y: 255, endPoint x: 236, endPoint y: 236, distance: 21.3
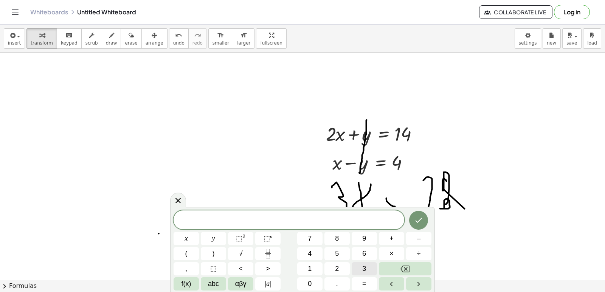
click at [355, 270] on button "3" at bounding box center [363, 268] width 25 height 13
click at [184, 231] on div "3 ​ x y ⬚ 2 ⬚ n 7 8 9 + – ( ) √ 4 5 6 × ÷ , ⬚ < > 1 2 3 f(x) abc αβγ | a | 0 . =" at bounding box center [302, 250] width 258 height 80
click at [189, 233] on button "x" at bounding box center [185, 238] width 25 height 13
click at [365, 286] on span "=" at bounding box center [364, 284] width 4 height 10
click at [310, 263] on button "1" at bounding box center [309, 268] width 25 height 13
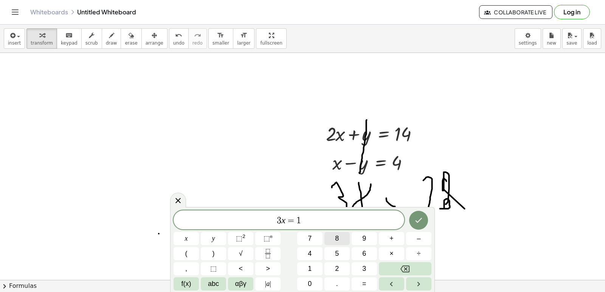
click at [329, 238] on button "8" at bounding box center [336, 238] width 25 height 13
click at [417, 222] on icon "Done" at bounding box center [418, 220] width 7 height 5
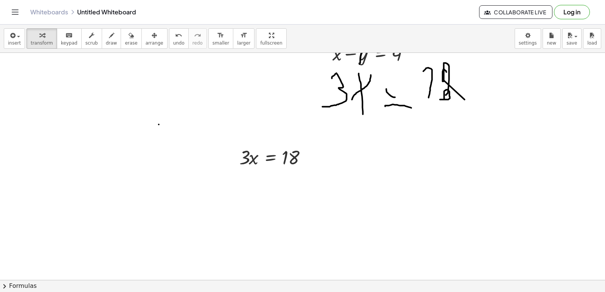
scroll to position [5644, 0]
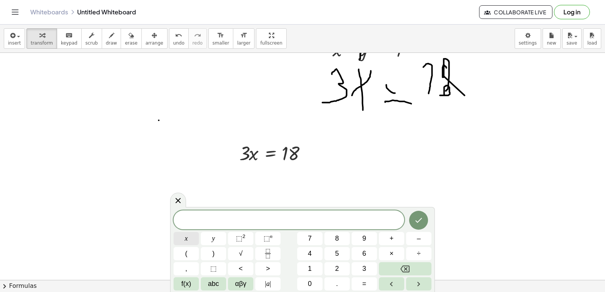
click at [180, 237] on button "x" at bounding box center [185, 238] width 25 height 13
click at [368, 288] on button "=" at bounding box center [363, 283] width 25 height 13
click at [357, 254] on button "6" at bounding box center [363, 253] width 25 height 13
click at [416, 218] on icon "Done" at bounding box center [418, 220] width 9 height 9
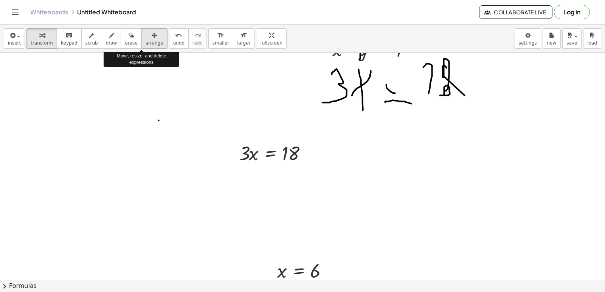
click at [145, 43] on span "arrange" at bounding box center [154, 42] width 18 height 5
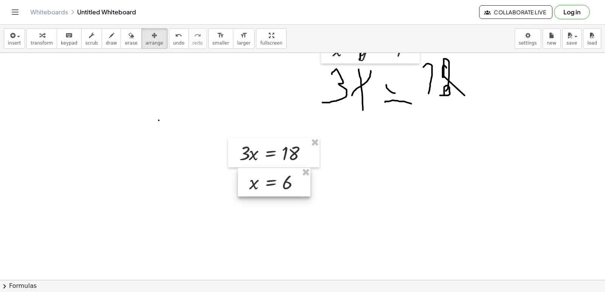
drag, startPoint x: 311, startPoint y: 264, endPoint x: 283, endPoint y: 176, distance: 92.4
click at [283, 176] on div at bounding box center [274, 182] width 73 height 29
click at [39, 45] on span "transform" at bounding box center [42, 42] width 22 height 5
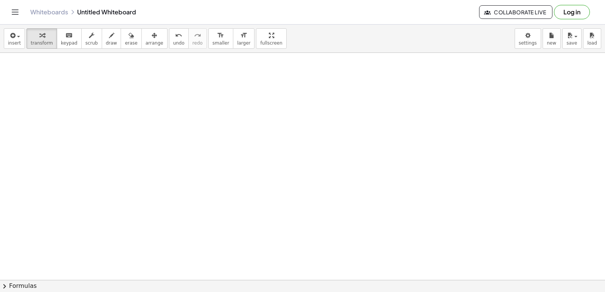
scroll to position [6590, 0]
drag, startPoint x: 97, startPoint y: 39, endPoint x: 94, endPoint y: 42, distance: 4.4
click at [102, 39] on button "draw" at bounding box center [112, 38] width 20 height 20
drag, startPoint x: 71, startPoint y: 97, endPoint x: 56, endPoint y: 135, distance: 39.7
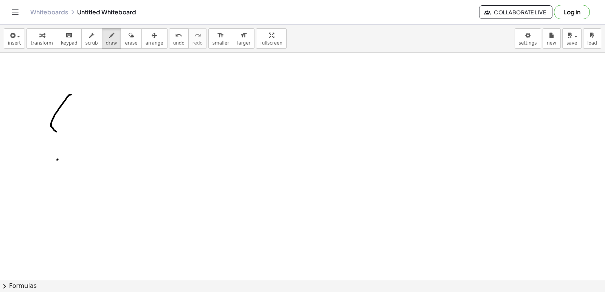
drag, startPoint x: 57, startPoint y: 162, endPoint x: 45, endPoint y: 184, distance: 24.7
drag, startPoint x: 108, startPoint y: 199, endPoint x: 77, endPoint y: 205, distance: 31.3
drag, startPoint x: 77, startPoint y: 205, endPoint x: 208, endPoint y: 247, distance: 137.4
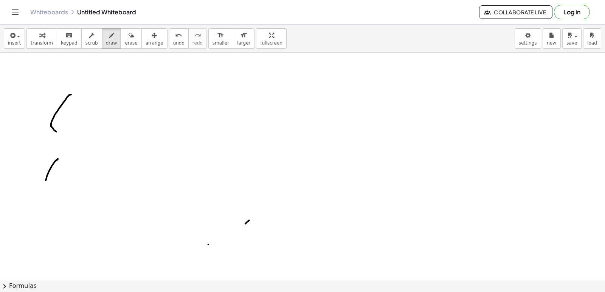
drag, startPoint x: 246, startPoint y: 226, endPoint x: 250, endPoint y: 222, distance: 6.2
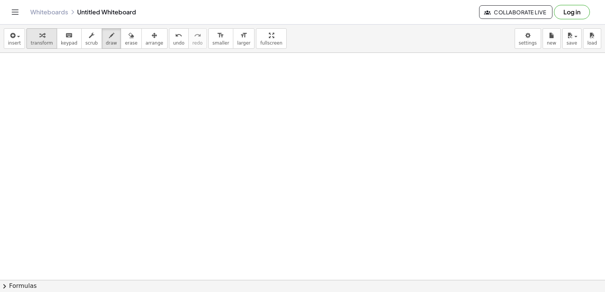
click at [39, 36] on icon "button" at bounding box center [41, 35] width 5 height 9
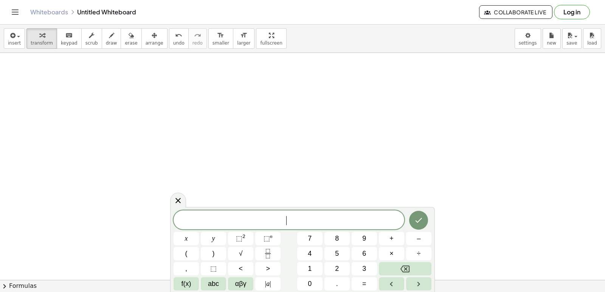
scroll to position [7121, 0]
click at [331, 266] on button "2" at bounding box center [336, 268] width 25 height 13
click at [182, 237] on button "x" at bounding box center [185, 238] width 25 height 13
click at [393, 243] on span "+" at bounding box center [391, 238] width 4 height 10
click at [213, 235] on span "y" at bounding box center [213, 238] width 3 height 10
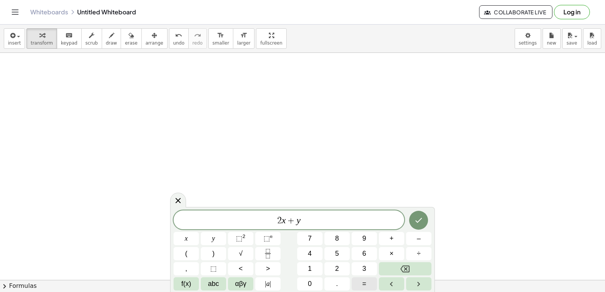
click at [358, 284] on button "=" at bounding box center [363, 283] width 25 height 13
click at [314, 243] on button "7" at bounding box center [309, 238] width 25 height 13
click at [417, 220] on icon "Done" at bounding box center [418, 220] width 9 height 9
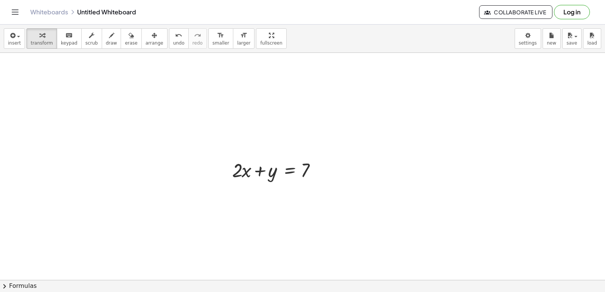
scroll to position [6932, 0]
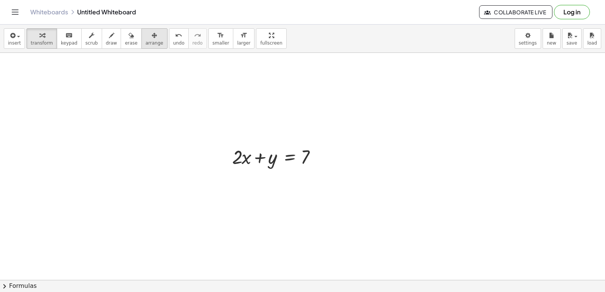
click at [145, 45] on span "arrange" at bounding box center [154, 42] width 18 height 5
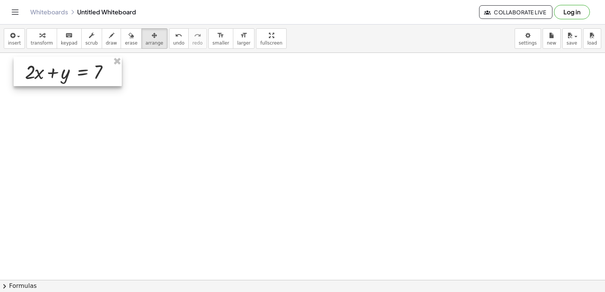
drag, startPoint x: 269, startPoint y: 169, endPoint x: 61, endPoint y: 84, distance: 224.2
click at [61, 84] on div at bounding box center [68, 71] width 108 height 29
click at [45, 41] on span "transform" at bounding box center [42, 42] width 22 height 5
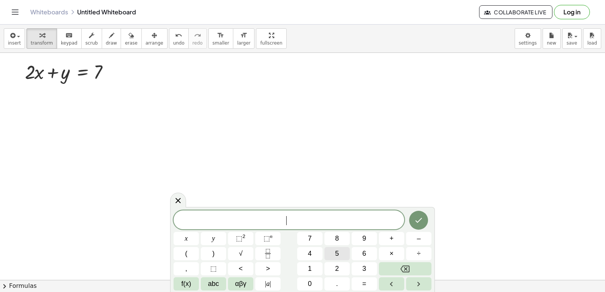
click at [332, 253] on button "5" at bounding box center [336, 253] width 25 height 13
click at [191, 240] on button "x" at bounding box center [185, 238] width 25 height 13
click at [407, 233] on button "–" at bounding box center [418, 238] width 25 height 13
click at [214, 238] on span "y" at bounding box center [213, 238] width 3 height 10
click at [369, 288] on button "=" at bounding box center [363, 283] width 25 height 13
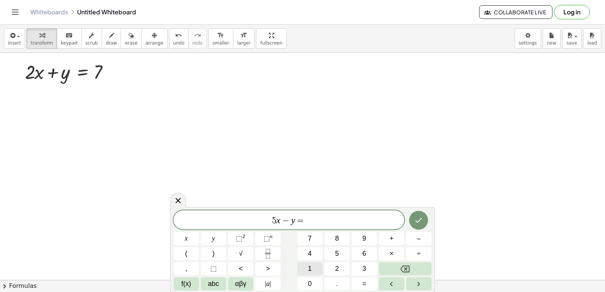
click at [308, 265] on span "1" at bounding box center [310, 269] width 4 height 10
click at [309, 259] on button "4" at bounding box center [309, 253] width 25 height 13
click at [414, 215] on button "Done" at bounding box center [418, 220] width 19 height 19
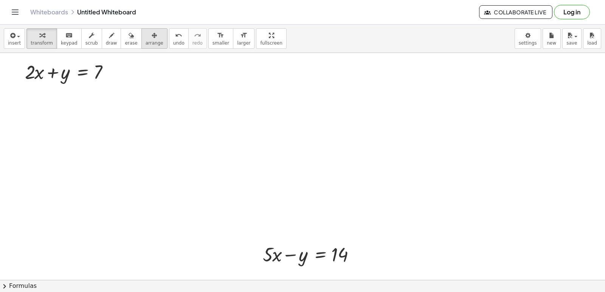
click at [152, 38] on icon "button" at bounding box center [154, 35] width 5 height 9
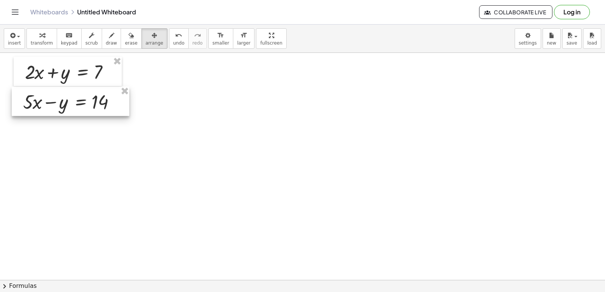
drag, startPoint x: 298, startPoint y: 256, endPoint x: 58, endPoint y: 103, distance: 284.6
click at [58, 103] on div at bounding box center [71, 101] width 118 height 29
click at [45, 37] on div "button" at bounding box center [42, 35] width 22 height 9
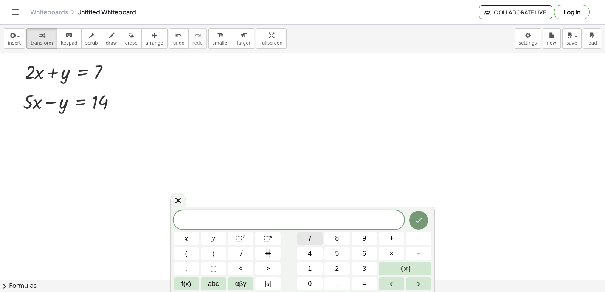
click at [311, 237] on span "7" at bounding box center [310, 238] width 4 height 10
click at [178, 236] on button "x" at bounding box center [185, 238] width 25 height 13
click at [363, 288] on span "=" at bounding box center [364, 284] width 4 height 10
click at [333, 262] on button "2" at bounding box center [336, 268] width 25 height 13
click at [306, 270] on button "1" at bounding box center [309, 268] width 25 height 13
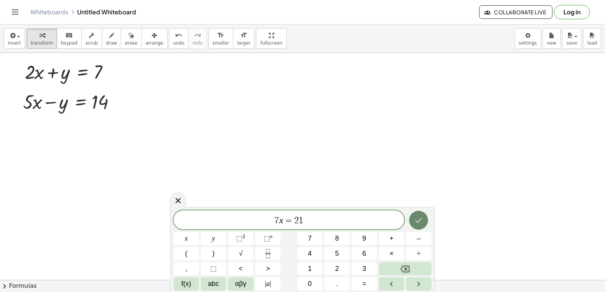
click at [416, 216] on icon "Done" at bounding box center [418, 220] width 9 height 9
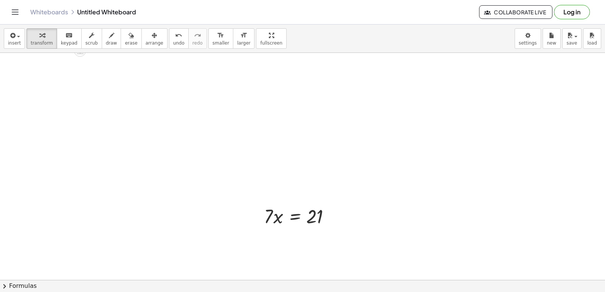
scroll to position [7007, 0]
drag, startPoint x: 141, startPoint y: 43, endPoint x: 144, endPoint y: 47, distance: 5.4
click at [144, 47] on button "arrange" at bounding box center [154, 38] width 26 height 20
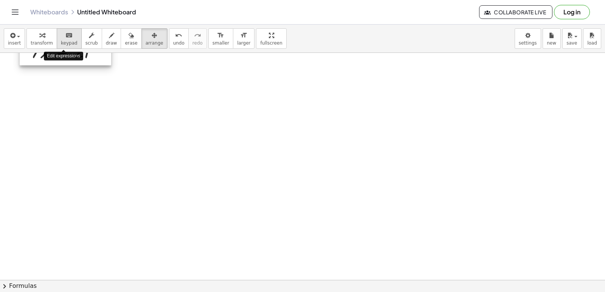
drag, startPoint x: 288, startPoint y: 203, endPoint x: 55, endPoint y: 43, distance: 281.8
click at [55, 43] on div "insert select one: Math Expression Function Text Youtube Video Graphing Geometr…" at bounding box center [302, 159] width 605 height 268
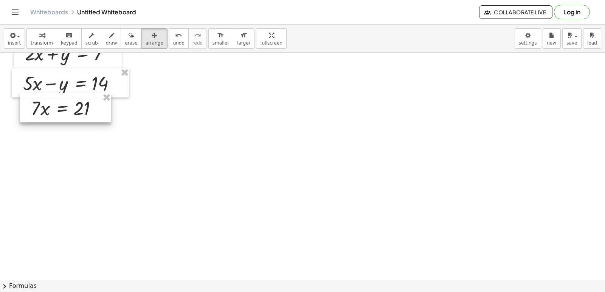
scroll to position [6932, 0]
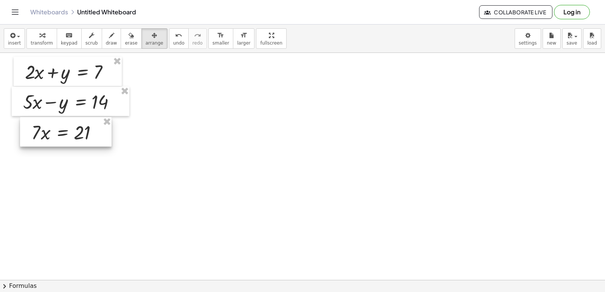
drag, startPoint x: 47, startPoint y: 122, endPoint x: 48, endPoint y: 127, distance: 5.7
click at [48, 127] on div at bounding box center [65, 131] width 91 height 29
click at [43, 46] on button "transform" at bounding box center [41, 38] width 31 height 20
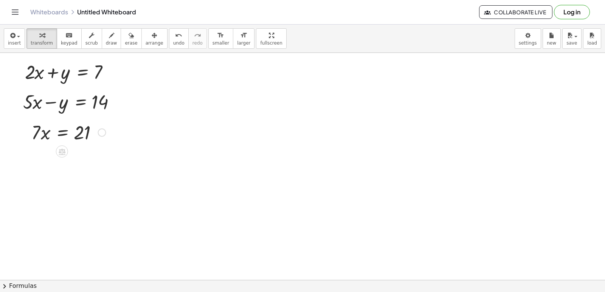
click at [54, 131] on div at bounding box center [69, 132] width 82 height 26
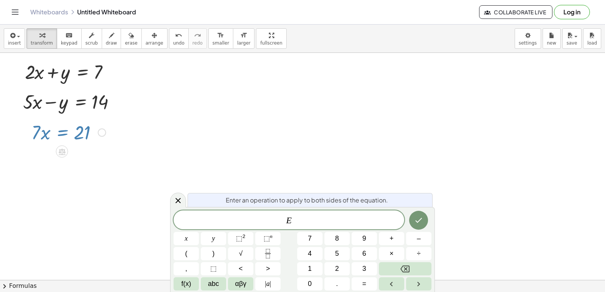
click at [60, 129] on div at bounding box center [69, 132] width 82 height 26
drag, startPoint x: 60, startPoint y: 129, endPoint x: 65, endPoint y: 135, distance: 7.0
click at [62, 132] on div at bounding box center [69, 132] width 82 height 26
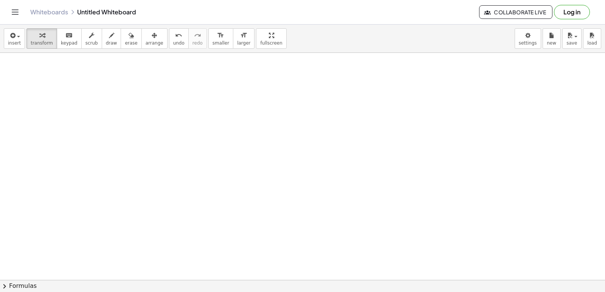
scroll to position [14739, 122]
drag, startPoint x: 598, startPoint y: 68, endPoint x: 598, endPoint y: 61, distance: 6.8
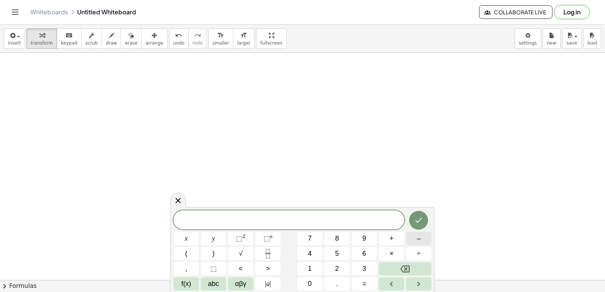
click at [426, 237] on button "–" at bounding box center [418, 238] width 25 height 13
click at [334, 264] on button "2" at bounding box center [336, 268] width 25 height 13
click at [188, 243] on button "x" at bounding box center [185, 238] width 25 height 13
click at [383, 245] on button "+" at bounding box center [391, 238] width 25 height 13
click at [369, 263] on button "3" at bounding box center [363, 268] width 25 height 13
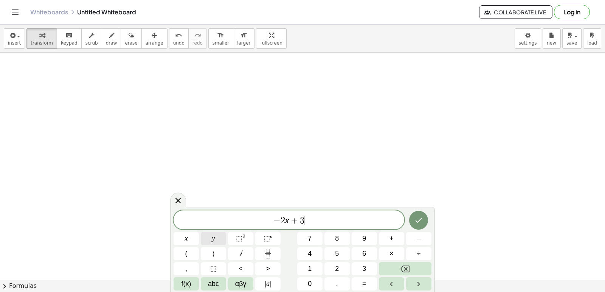
click at [201, 233] on button "y" at bounding box center [213, 238] width 25 height 13
click at [368, 286] on button "=" at bounding box center [363, 283] width 25 height 13
click at [336, 238] on span "8" at bounding box center [337, 238] width 4 height 10
click at [420, 214] on button "Done" at bounding box center [418, 220] width 19 height 19
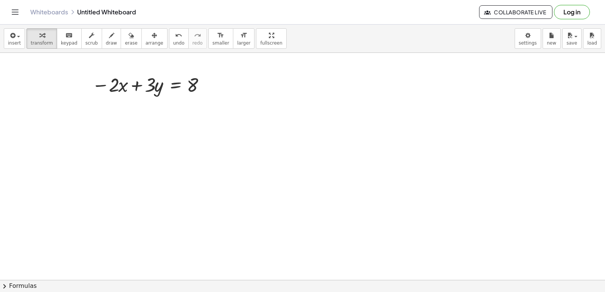
scroll to position [13743, 122]
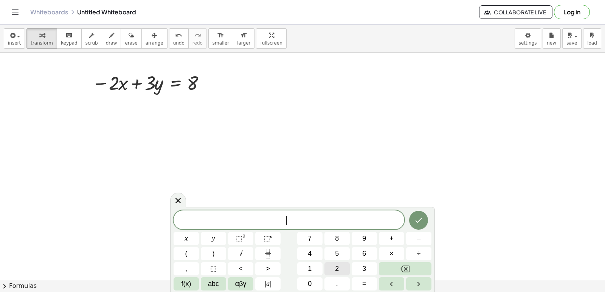
click at [343, 264] on button "2" at bounding box center [336, 268] width 25 height 13
click at [195, 239] on button "x" at bounding box center [185, 238] width 25 height 13
click at [387, 233] on button "+" at bounding box center [391, 238] width 25 height 13
click at [238, 244] on div "2 x + ​ x y ⬚ 2 ⬚ n 7 8 9 + – ( ) √ 4 5 6 × ÷ , ⬚ < > 1 2 3 f(x) abc αβγ | a | …" at bounding box center [302, 250] width 258 height 80
click at [376, 286] on button "=" at bounding box center [363, 283] width 25 height 13
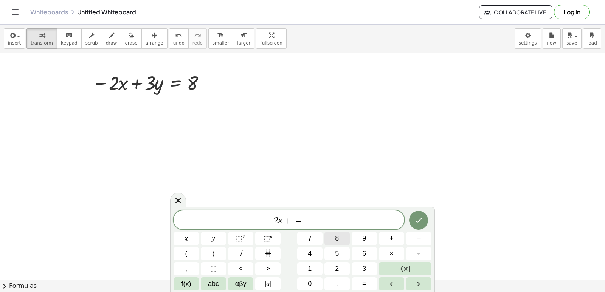
click at [337, 235] on span "8" at bounding box center [337, 238] width 4 height 10
click at [421, 221] on icon "Done" at bounding box center [418, 220] width 9 height 9
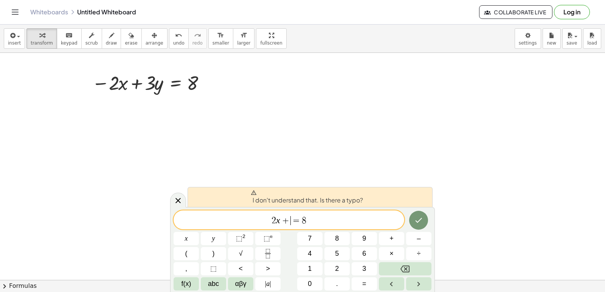
click at [288, 222] on span "+" at bounding box center [285, 220] width 11 height 9
click at [221, 240] on button "y" at bounding box center [213, 238] width 25 height 13
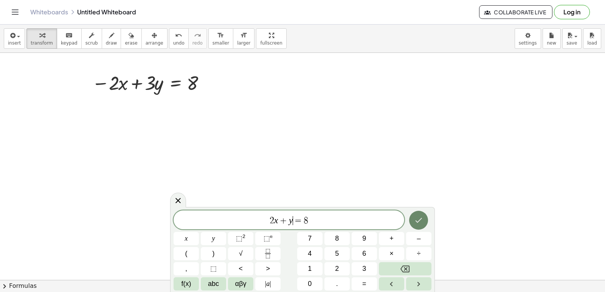
click at [417, 216] on icon "Done" at bounding box center [418, 220] width 9 height 9
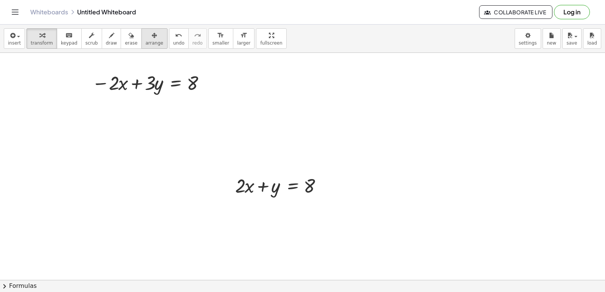
click at [145, 37] on div "button" at bounding box center [154, 35] width 18 height 9
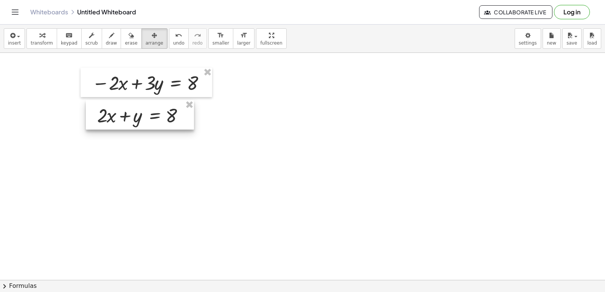
drag, startPoint x: 280, startPoint y: 193, endPoint x: 142, endPoint y: 123, distance: 154.8
click at [142, 123] on div at bounding box center [140, 114] width 108 height 29
click at [44, 34] on div "button" at bounding box center [42, 35] width 22 height 9
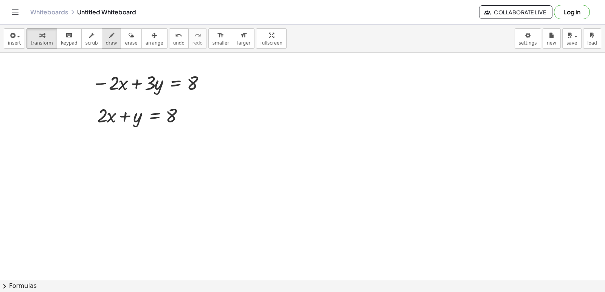
click at [106, 45] on span "draw" at bounding box center [111, 42] width 11 height 5
drag, startPoint x: 118, startPoint y: 83, endPoint x: 128, endPoint y: 106, distance: 25.3
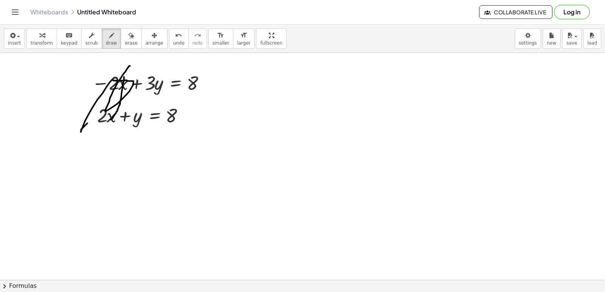
drag, startPoint x: 124, startPoint y: 72, endPoint x: 123, endPoint y: 86, distance: 14.0
drag, startPoint x: 115, startPoint y: 66, endPoint x: 101, endPoint y: 107, distance: 43.1
drag, startPoint x: 113, startPoint y: 168, endPoint x: 116, endPoint y: 131, distance: 36.8
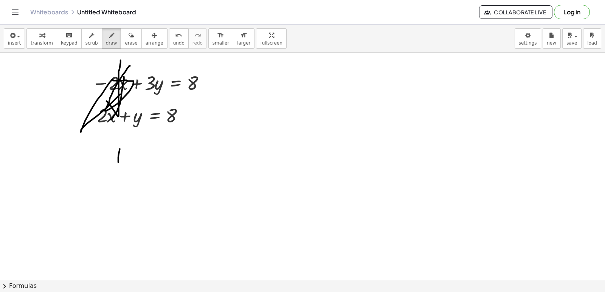
drag, startPoint x: 113, startPoint y: 140, endPoint x: 109, endPoint y: 138, distance: 4.9
drag, startPoint x: 110, startPoint y: 116, endPoint x: 102, endPoint y: 140, distance: 25.1
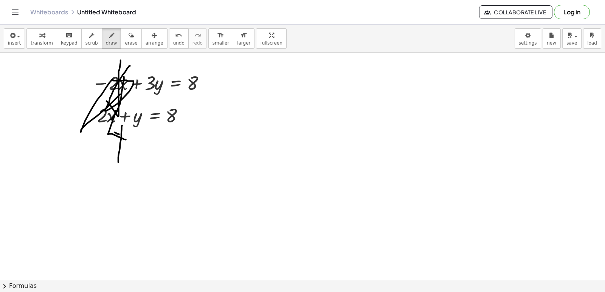
drag, startPoint x: 102, startPoint y: 140, endPoint x: 120, endPoint y: 145, distance: 18.5
drag, startPoint x: 130, startPoint y: 174, endPoint x: 159, endPoint y: 87, distance: 91.6
drag, startPoint x: 141, startPoint y: 131, endPoint x: 141, endPoint y: 122, distance: 9.8
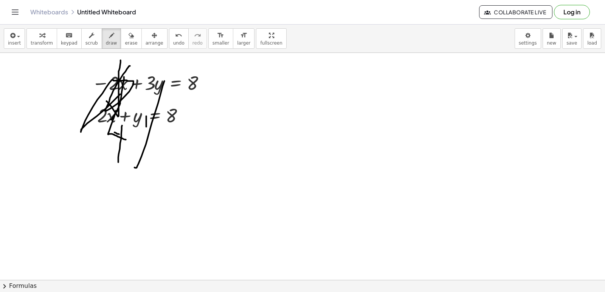
drag, startPoint x: 176, startPoint y: 146, endPoint x: 199, endPoint y: 156, distance: 25.1
drag, startPoint x: 186, startPoint y: 164, endPoint x: 199, endPoint y: 164, distance: 13.2
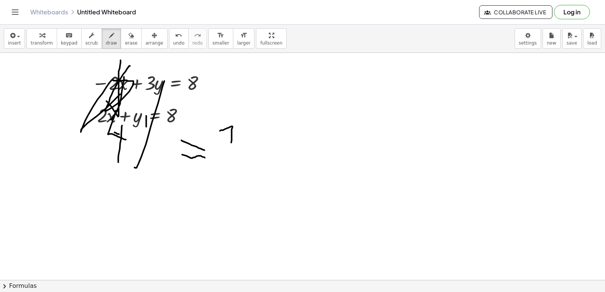
drag, startPoint x: 226, startPoint y: 148, endPoint x: 213, endPoint y: 137, distance: 17.1
drag, startPoint x: 240, startPoint y: 126, endPoint x: 234, endPoint y: 170, distance: 44.6
drag, startPoint x: 113, startPoint y: 39, endPoint x: 122, endPoint y: 46, distance: 11.6
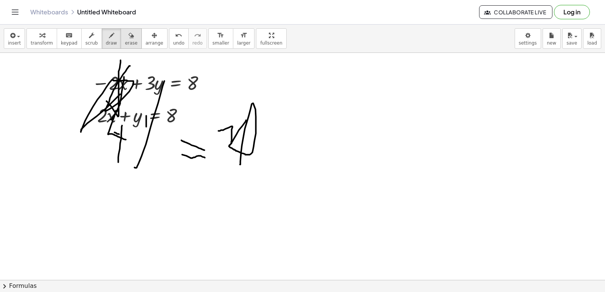
click at [123, 42] on button "erase" at bounding box center [131, 38] width 21 height 20
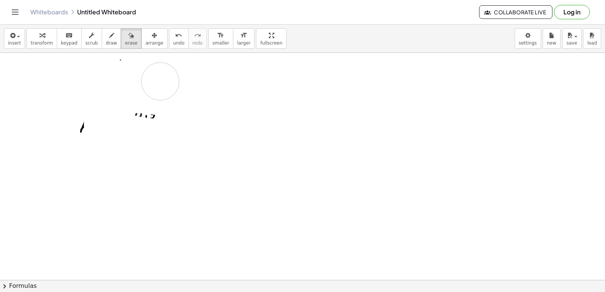
drag, startPoint x: 117, startPoint y: 88, endPoint x: 271, endPoint y: 161, distance: 171.0
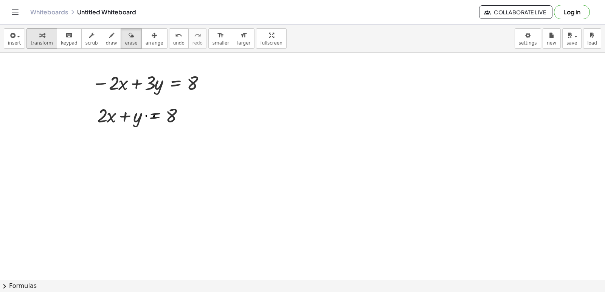
click at [33, 41] on span "transform" at bounding box center [42, 42] width 22 height 5
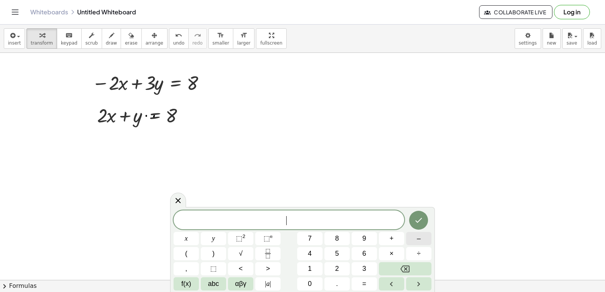
click at [430, 234] on button "–" at bounding box center [418, 238] width 25 height 13
click at [328, 256] on button "5" at bounding box center [336, 253] width 25 height 13
click at [391, 262] on button "Backspace" at bounding box center [405, 268] width 53 height 13
click at [330, 268] on button "2" at bounding box center [336, 268] width 25 height 13
click at [379, 244] on button "+" at bounding box center [391, 238] width 25 height 13
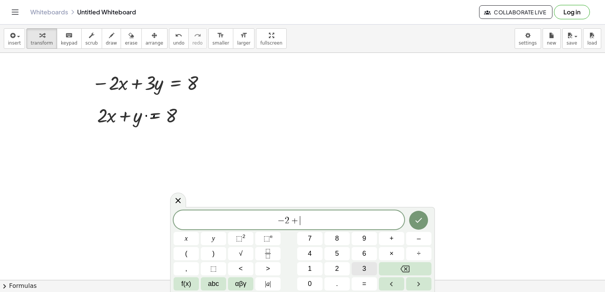
click at [358, 264] on button "3" at bounding box center [363, 268] width 25 height 13
click at [215, 236] on button "y" at bounding box center [213, 238] width 25 height 13
click at [359, 285] on button "=" at bounding box center [363, 283] width 25 height 13
click at [333, 237] on button "8" at bounding box center [336, 238] width 25 height 13
click at [403, 227] on div "− 2 + 3 y = 8 x y ⬚ 2 ⬚ n 7 8 9 + – ( ) √ 4 5 6 × ÷ , ⬚ < > 1 2 3 f(x) abc αβγ …" at bounding box center [302, 250] width 258 height 80
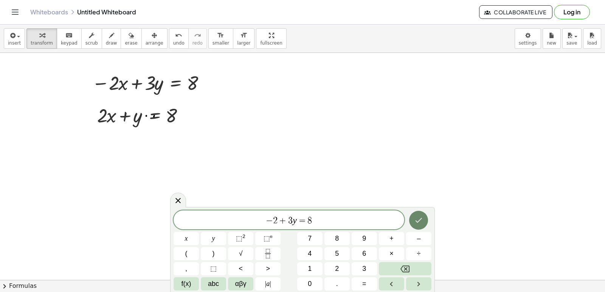
click at [415, 220] on icon "Done" at bounding box center [418, 220] width 9 height 9
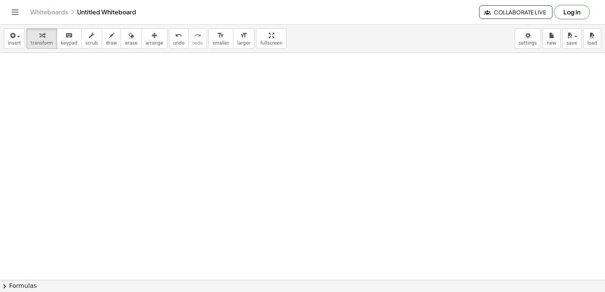
scroll to position [14084, 122]
